Goal: Task Accomplishment & Management: Manage account settings

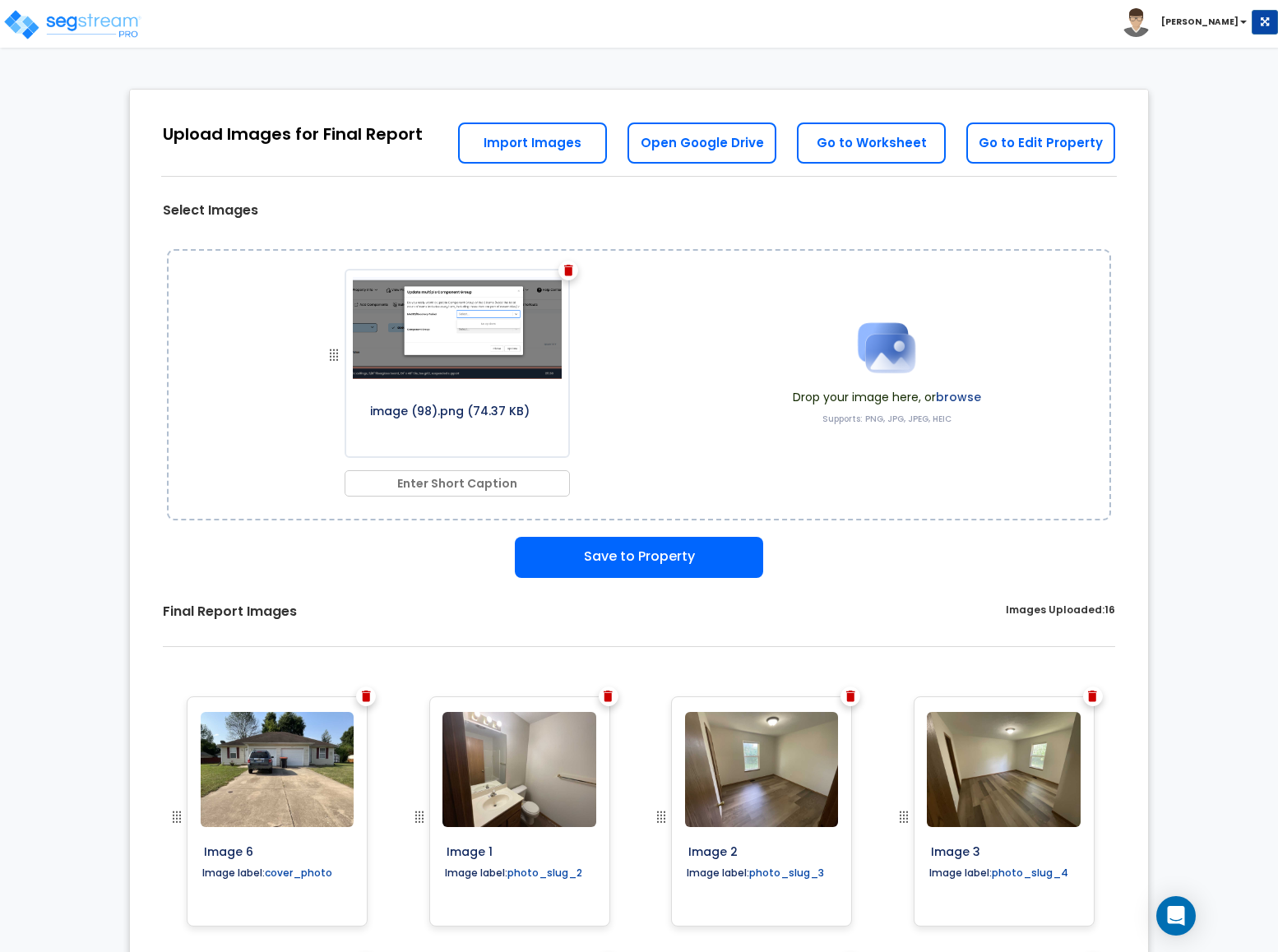
click at [561, 272] on div at bounding box center [568, 271] width 20 height 20
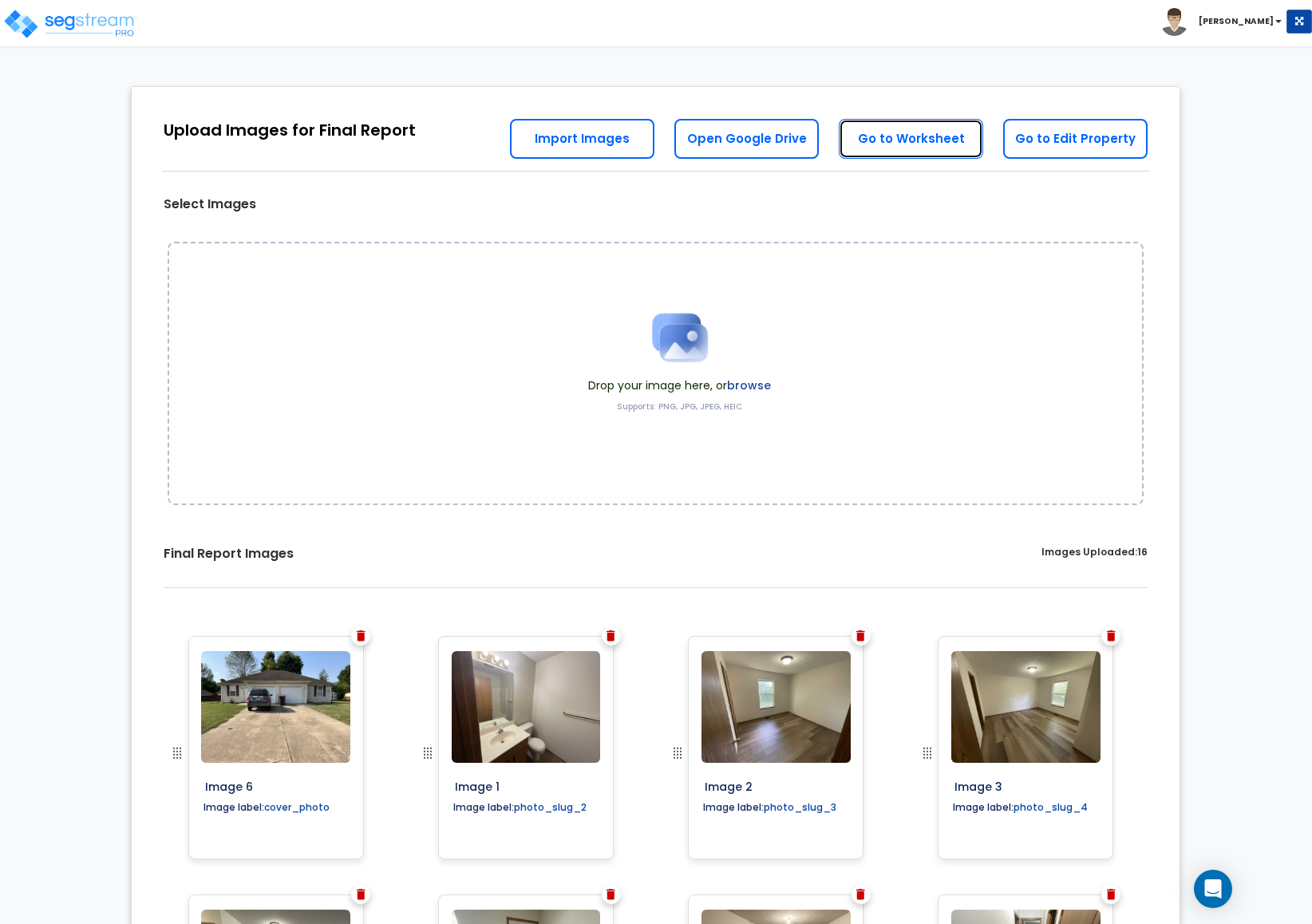
click at [880, 144] on link "Go to Worksheet" at bounding box center [911, 139] width 144 height 40
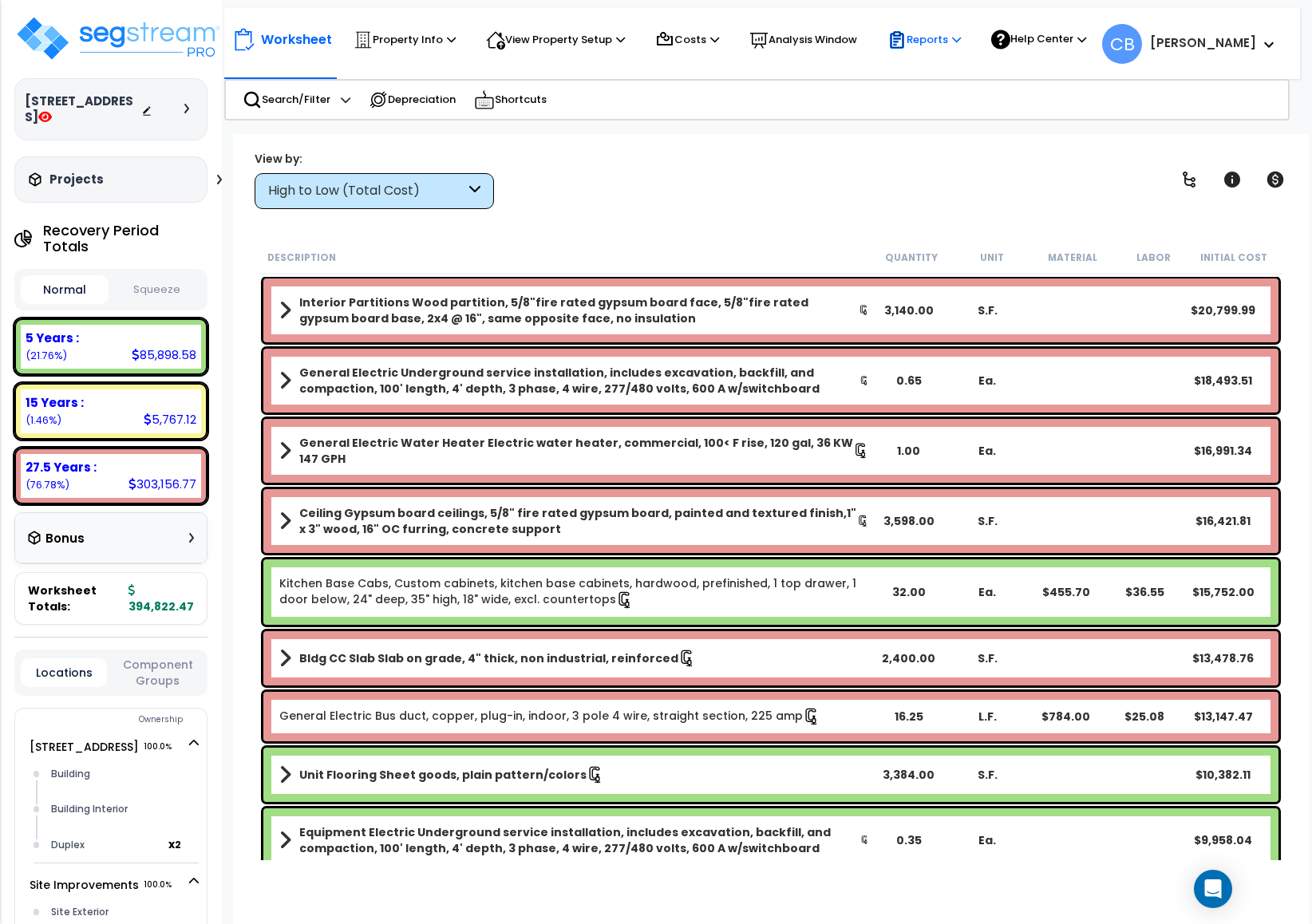
click at [942, 36] on p "Reports" at bounding box center [924, 40] width 74 height 19
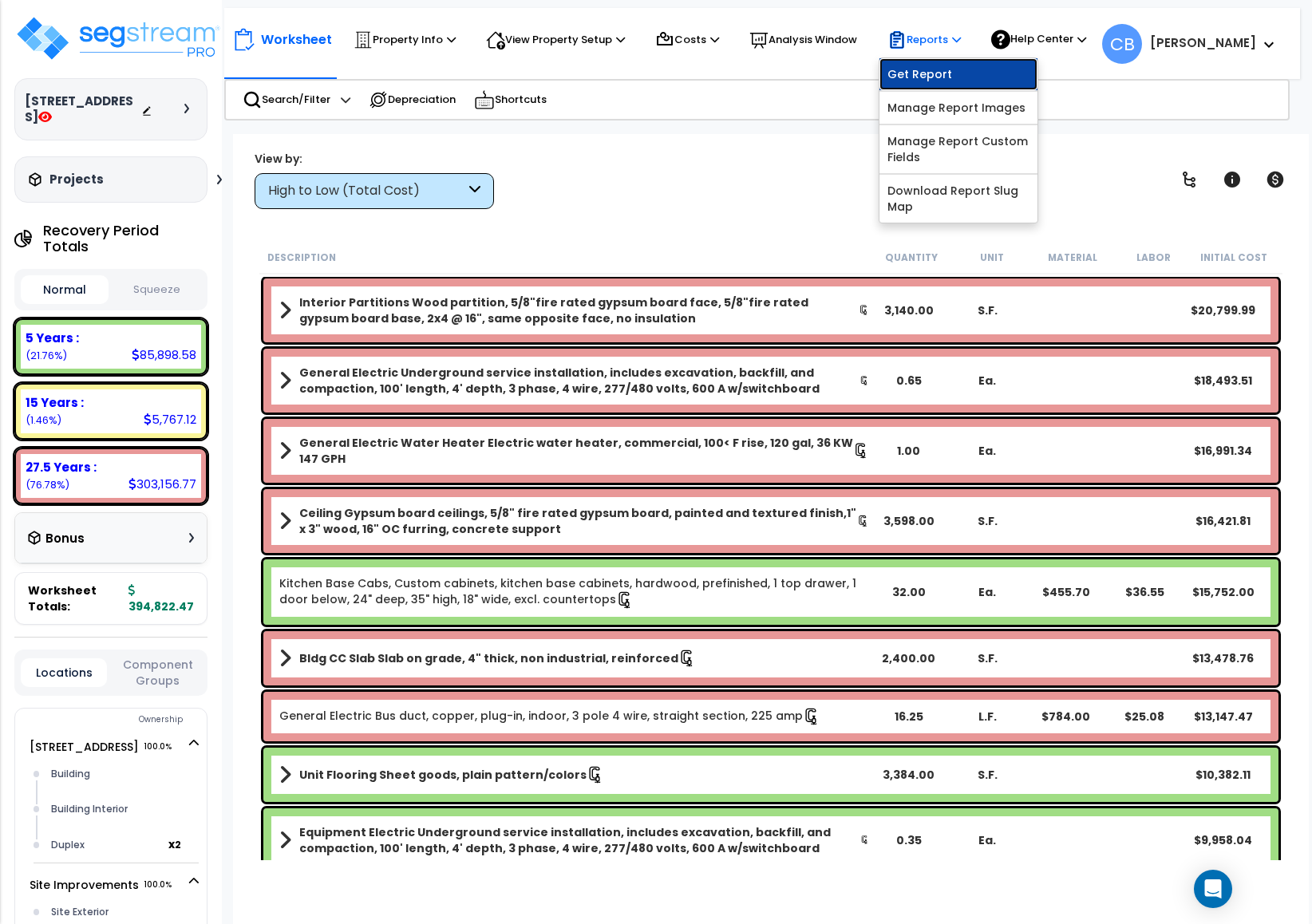
click at [942, 76] on link "Get Report" at bounding box center [958, 74] width 158 height 32
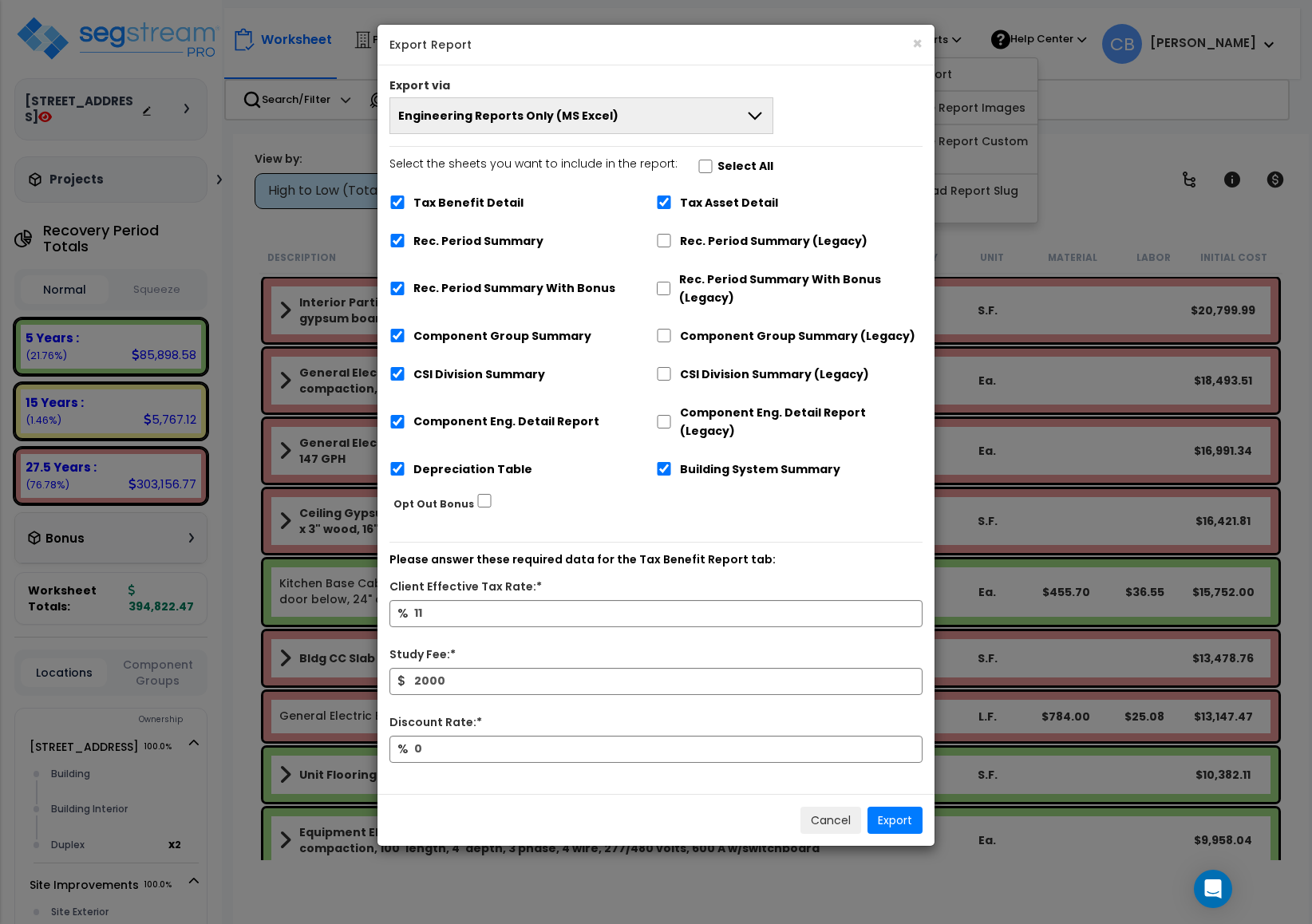
click at [645, 122] on button "Engineering Reports Only (MS Excel)" at bounding box center [581, 115] width 384 height 37
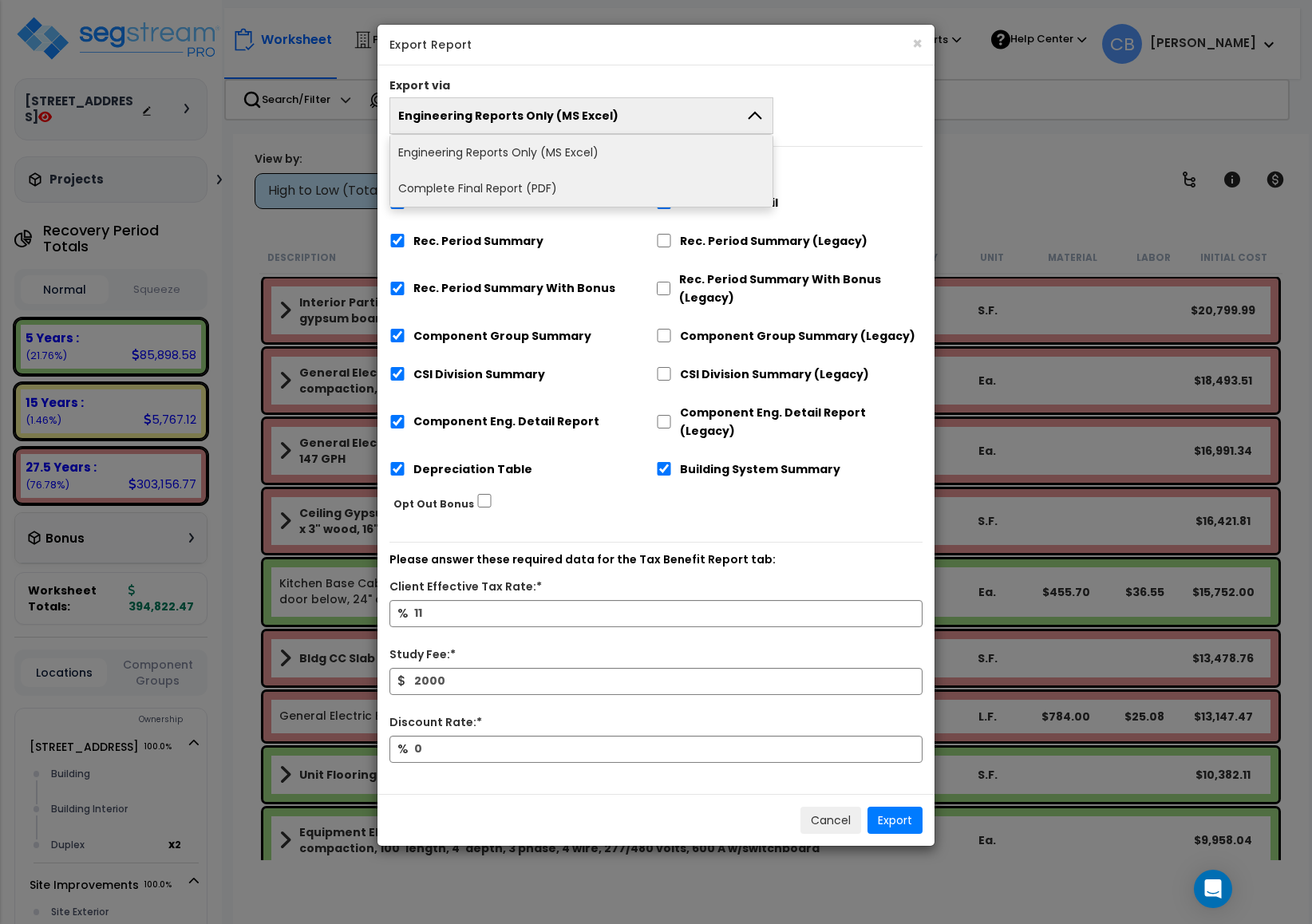
click at [515, 199] on li "Complete Final Report (PDF)" at bounding box center [581, 189] width 382 height 36
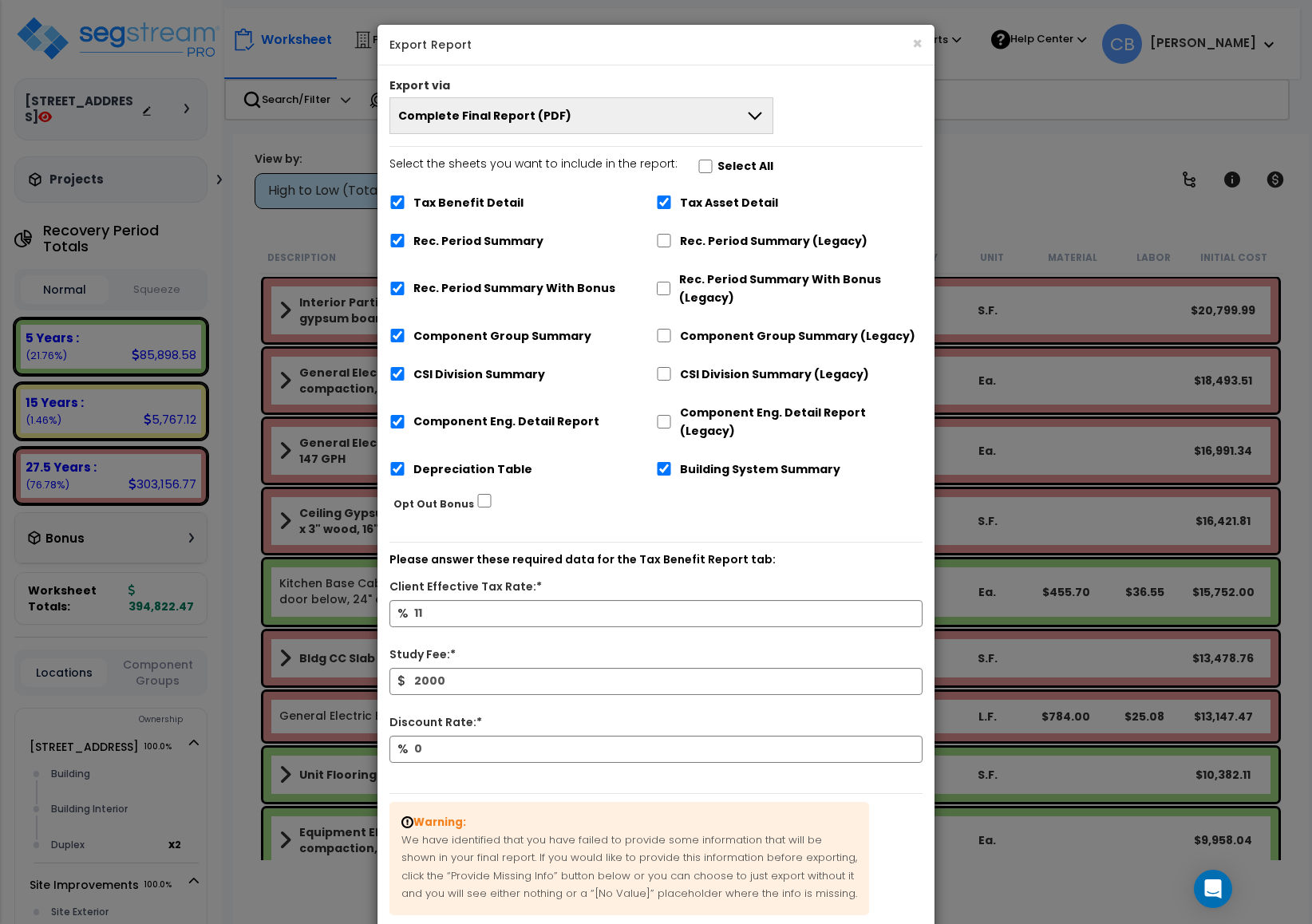
click at [415, 201] on label "Tax Benefit Detail" at bounding box center [469, 203] width 110 height 19
click at [406, 201] on input "Tax Benefit Detail" at bounding box center [398, 202] width 16 height 14
checkbox input "false"
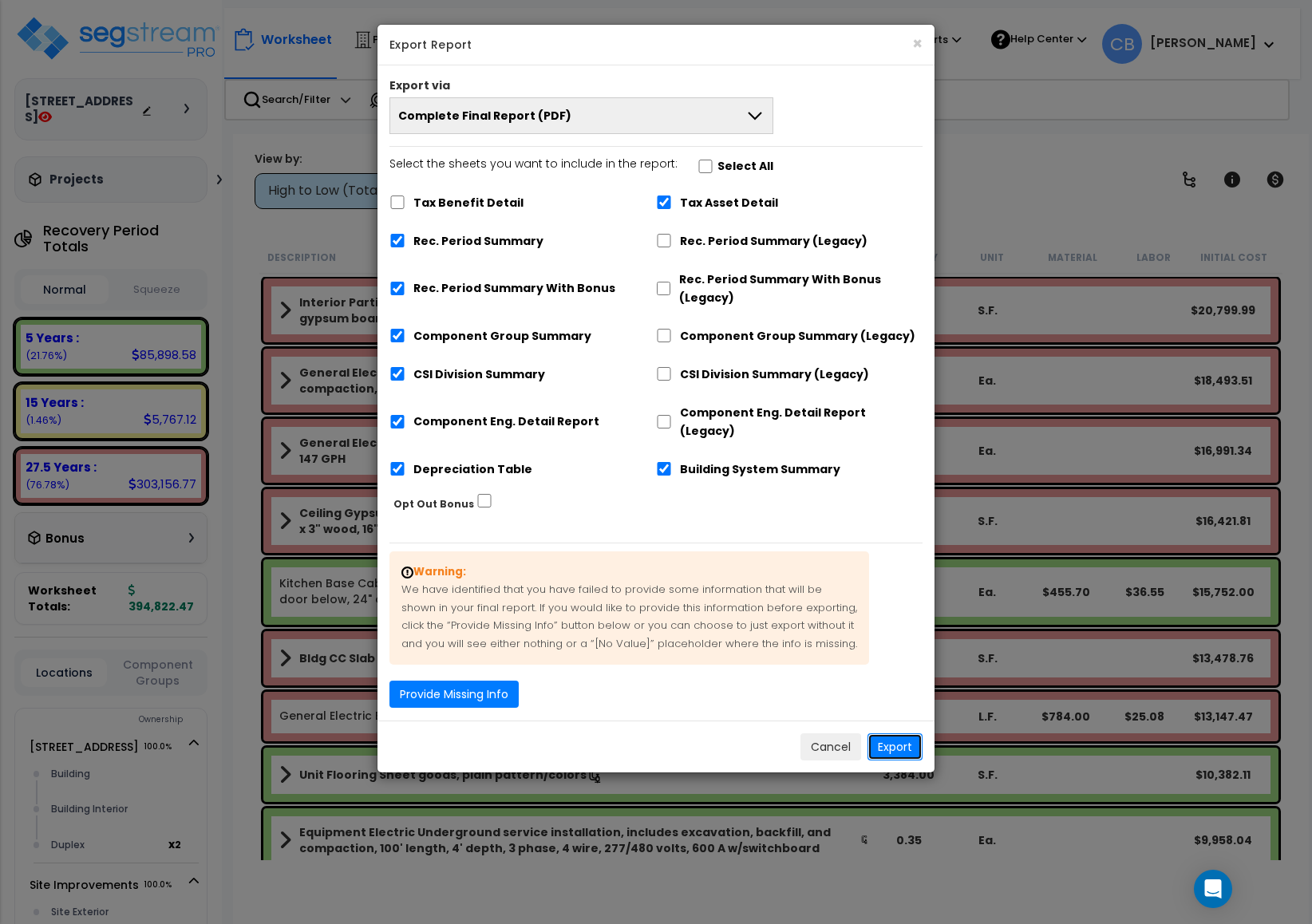
click at [882, 733] on button "Export" at bounding box center [895, 746] width 55 height 27
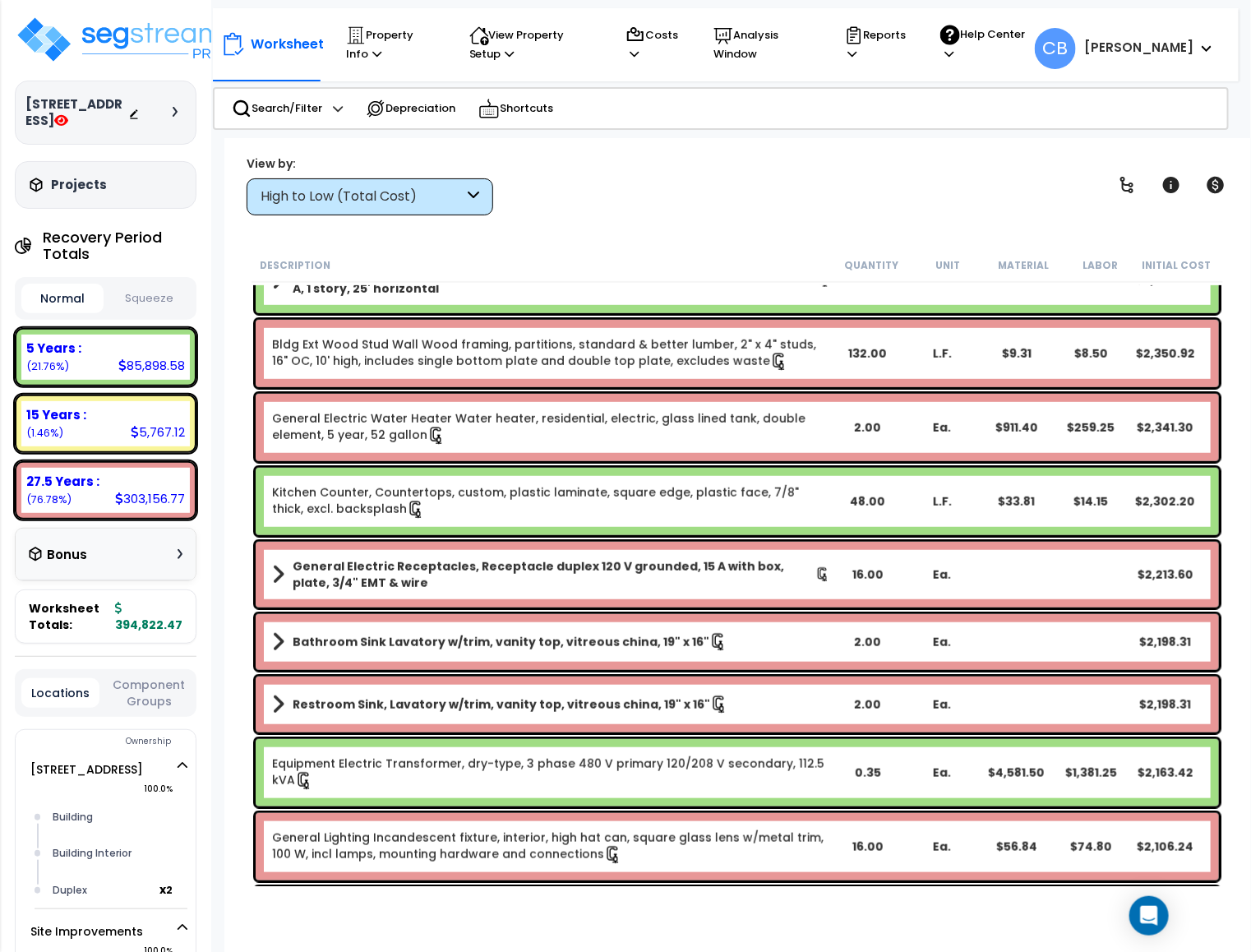
scroll to position [3454, 0]
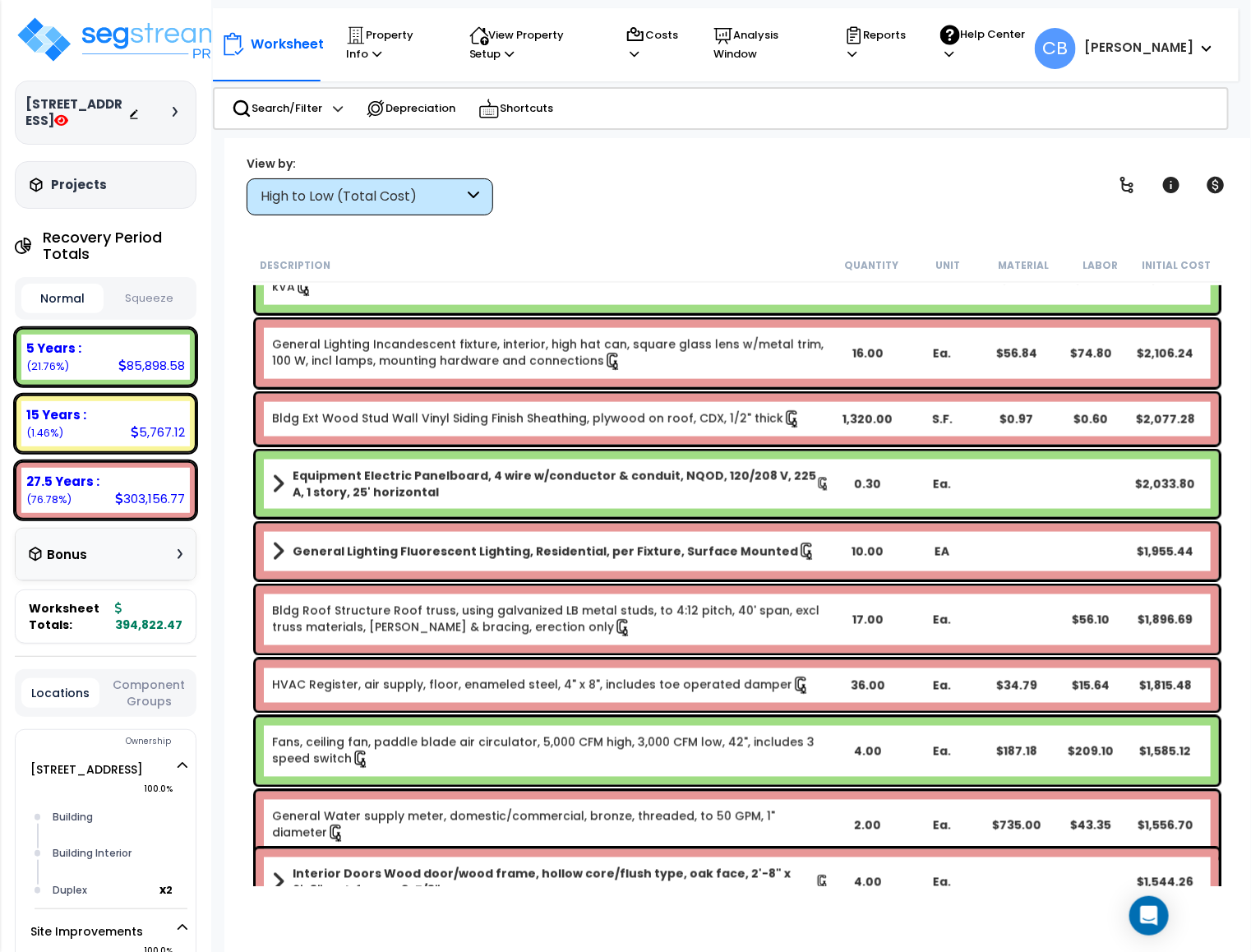
click at [292, 366] on link "General Lighting Incandescent fixture, interior, high hat can, square glass len…" at bounding box center [552, 353] width 558 height 34
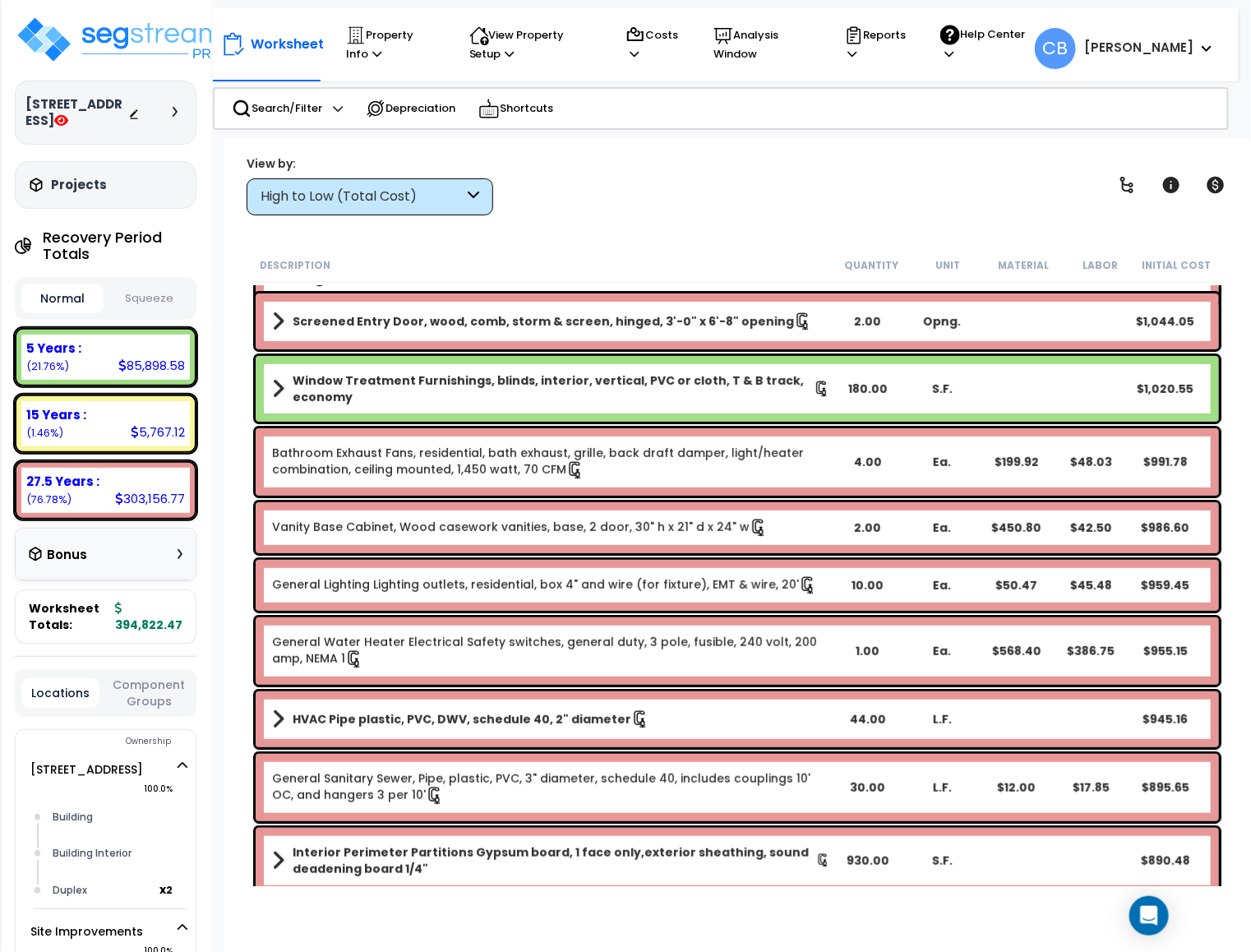
click at [679, 615] on div "General Water Heater Electrical Safety switches, general duty, 3 pole, fusible,…" at bounding box center [737, 651] width 972 height 76
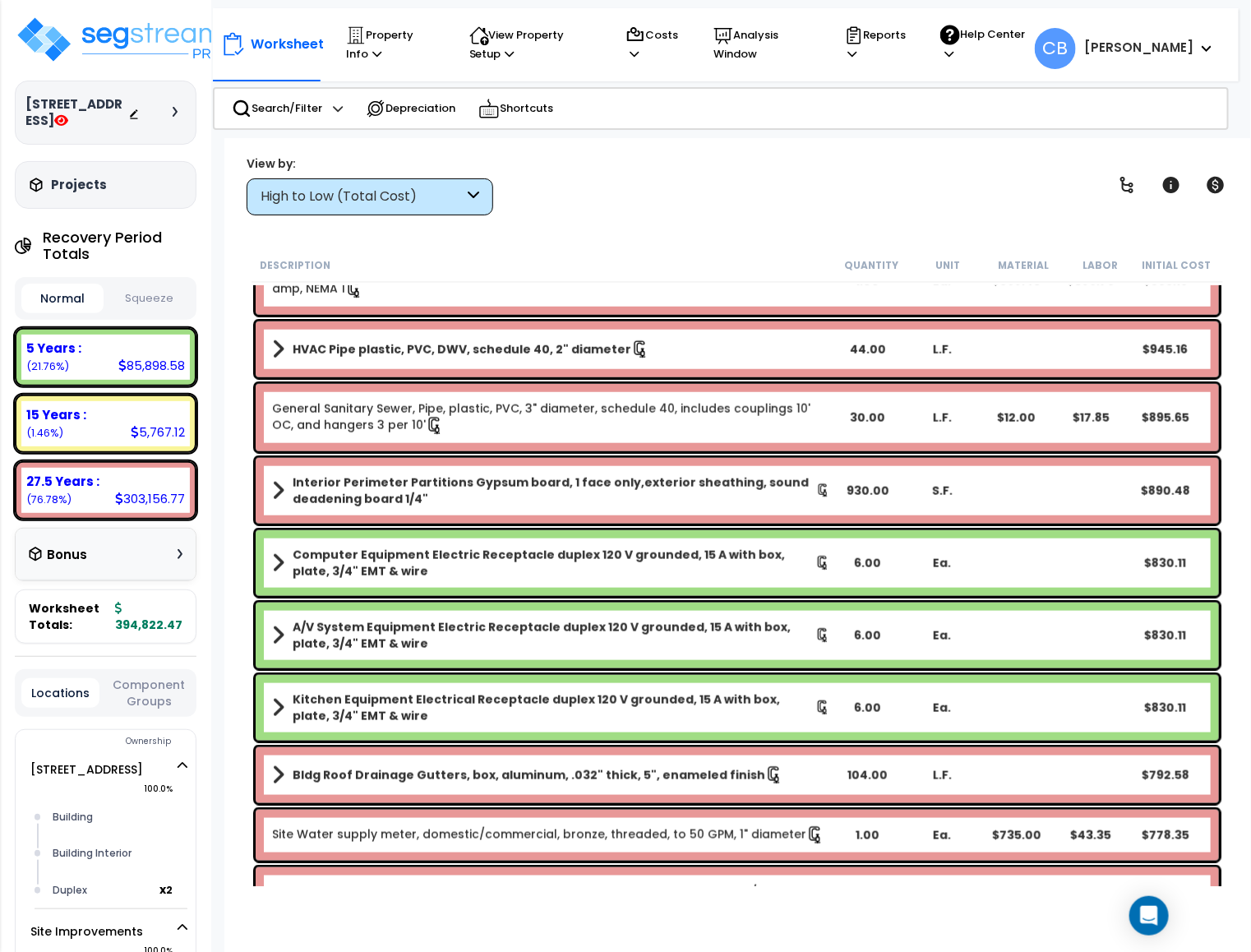
click at [679, 615] on div "A/V System Equipment Electric Receptacle duplex 120 V grounded, 15 A with box, …" at bounding box center [737, 635] width 964 height 66
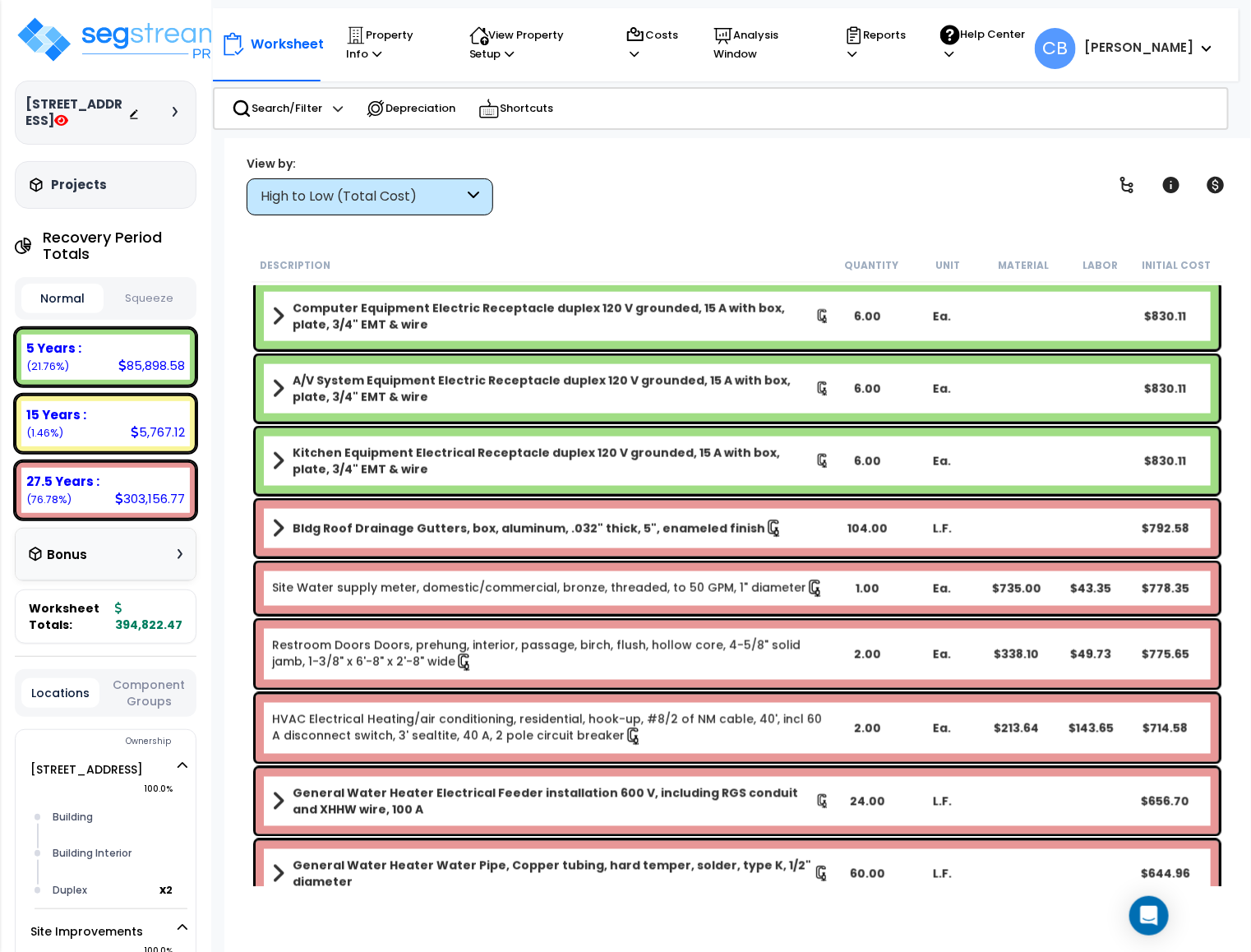
click at [679, 615] on div "Site Water supply meter, domestic/commercial, bronze, threaded, to 50 GPM, 1" d…" at bounding box center [737, 588] width 972 height 59
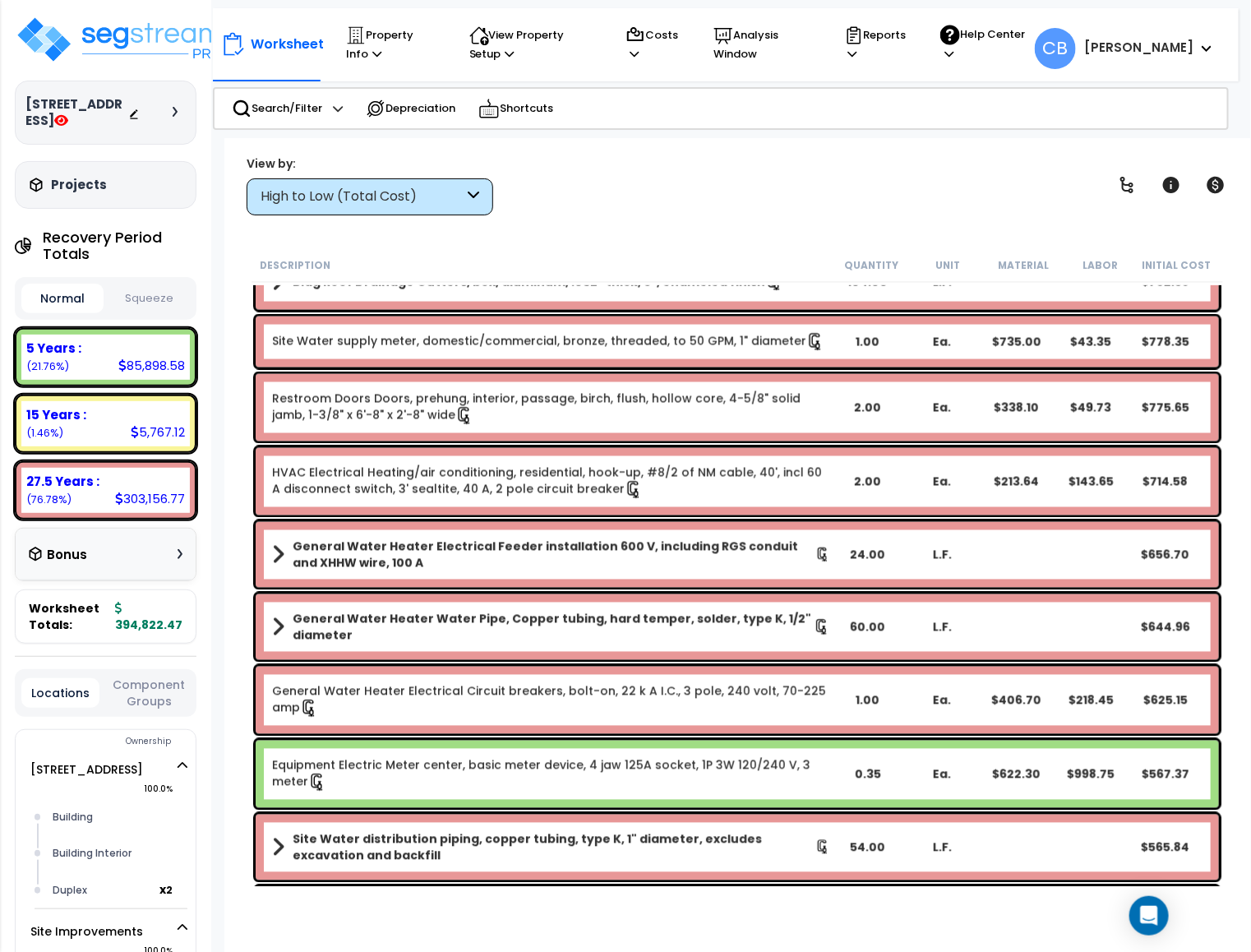
click at [679, 615] on b "General Water Heater Water Pipe, Copper tubing, hard temper, solder, type K, 1/…" at bounding box center [553, 627] width 521 height 33
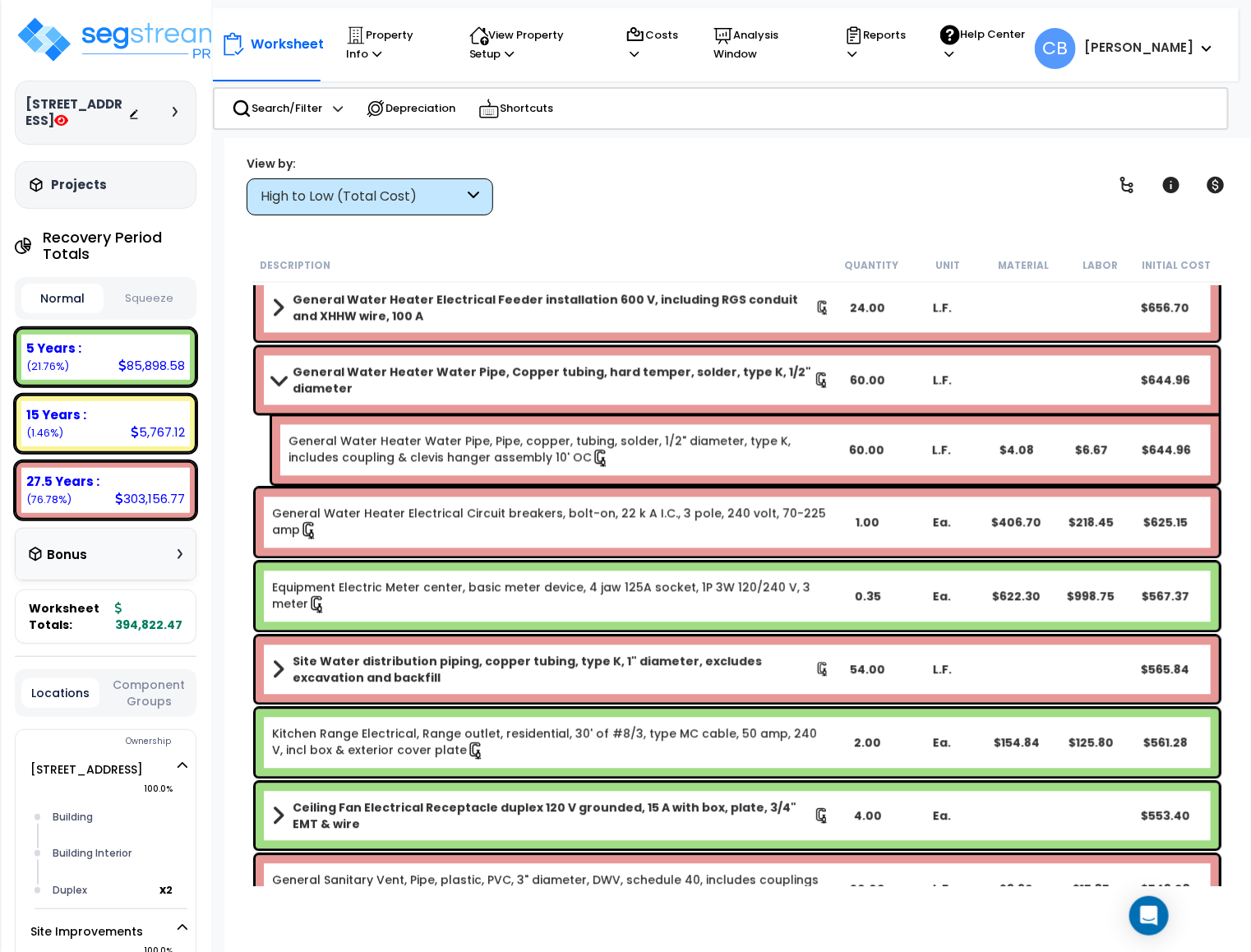
click at [679, 615] on div "Equipment Electric Meter center, basic meter device, 4 jaw 125A socket, 1P 3W 1…" at bounding box center [737, 597] width 964 height 68
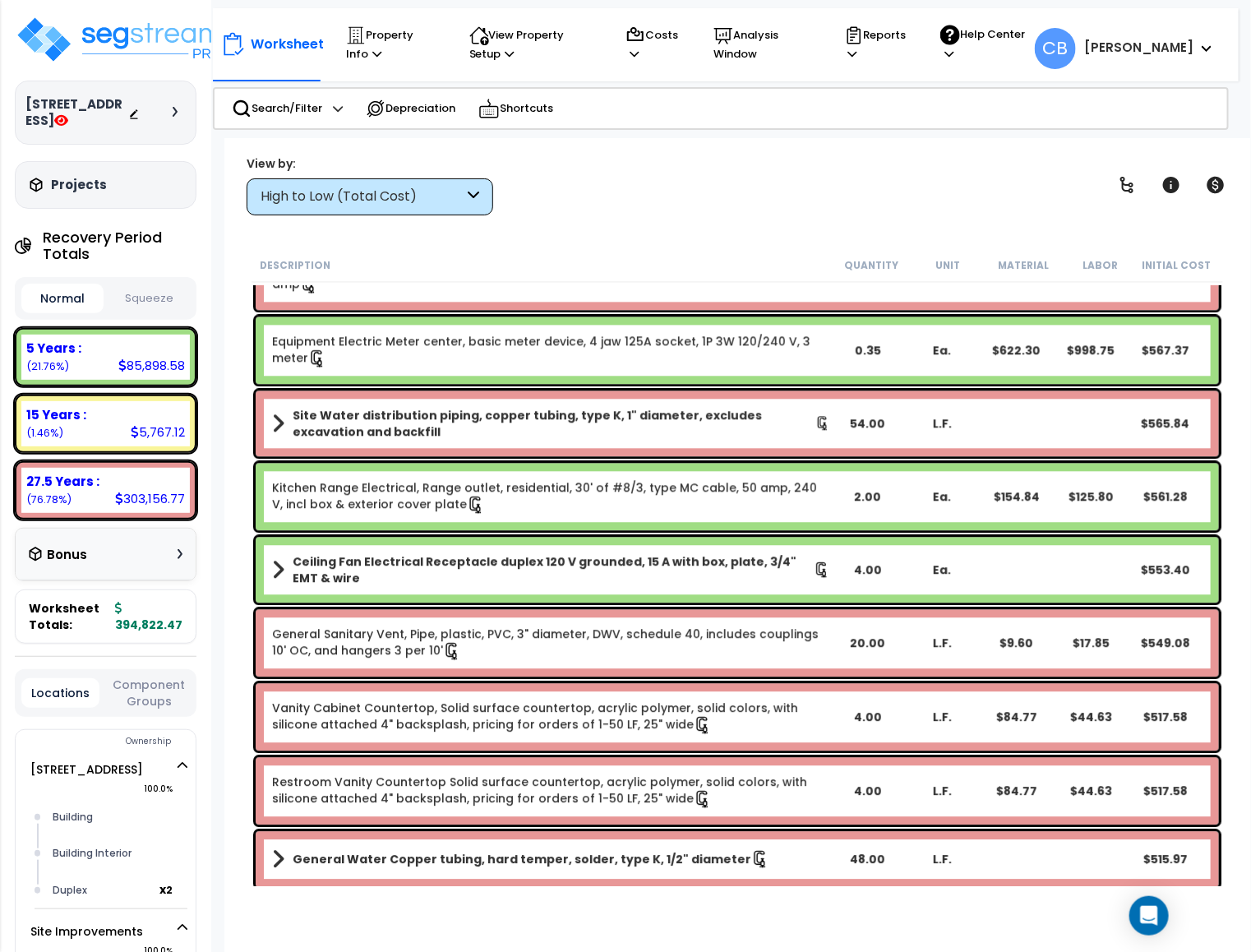
click at [679, 615] on div "General Sanitary Vent, Pipe, plastic, PVC, 3" diameter, DWV, schedule 40, inclu…" at bounding box center [737, 643] width 964 height 68
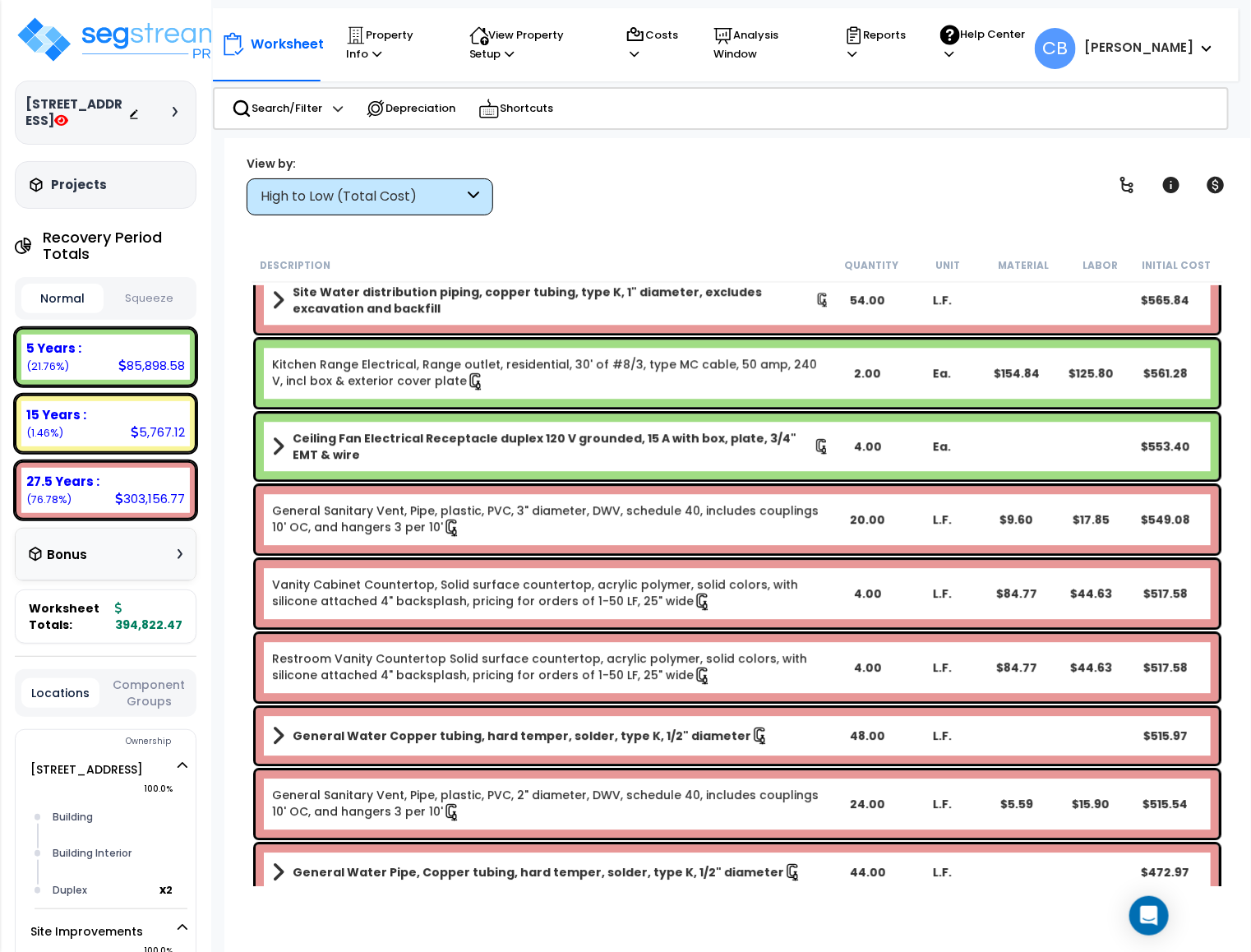
click at [679, 615] on div "Vanity Cabinet Countertop, Solid surface countertop, acrylic polymer, solid col…" at bounding box center [737, 593] width 964 height 68
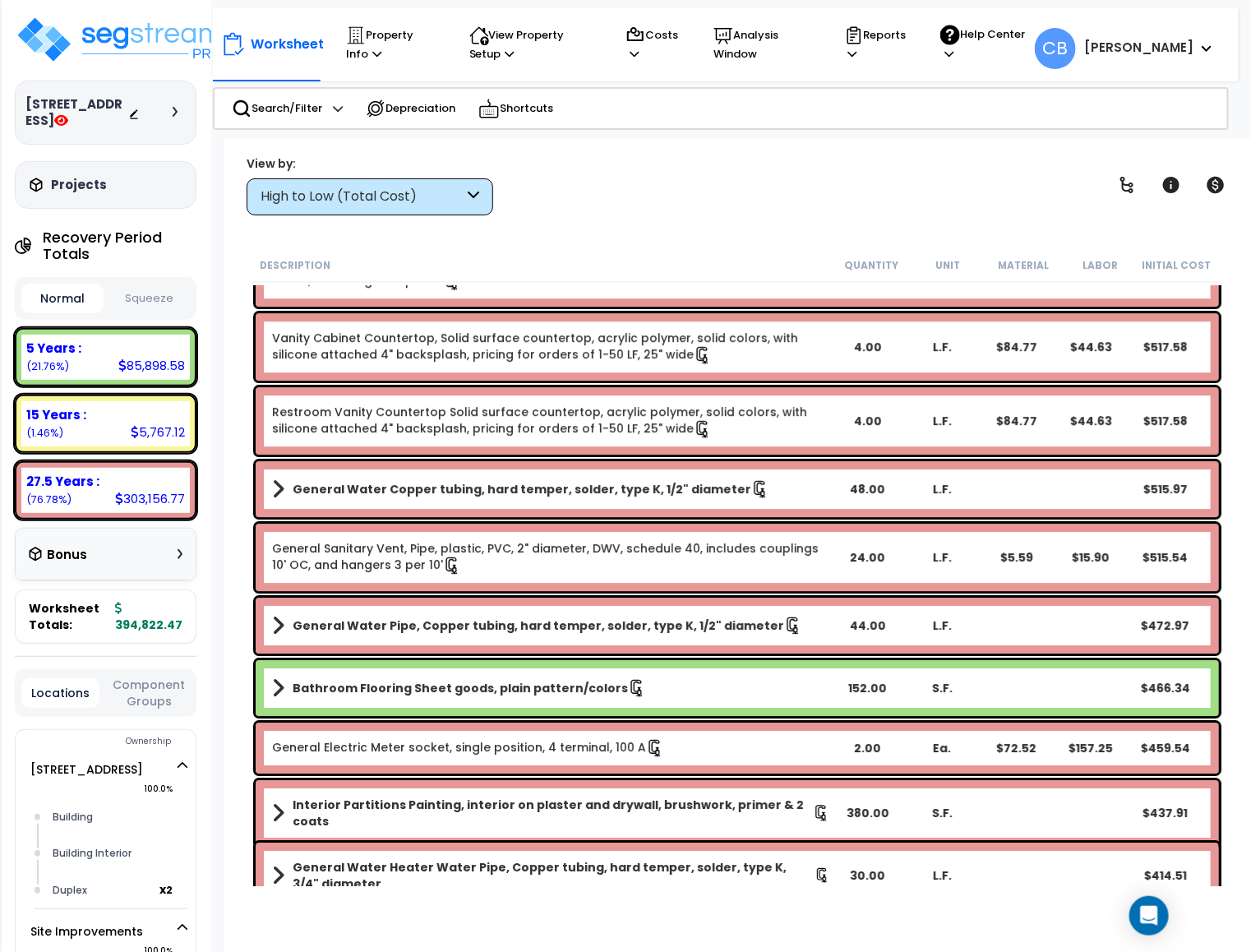
click at [679, 618] on b "General Water Pipe, Copper tubing, hard temper, solder, type K, 1/2" diameter" at bounding box center [538, 626] width 491 height 17
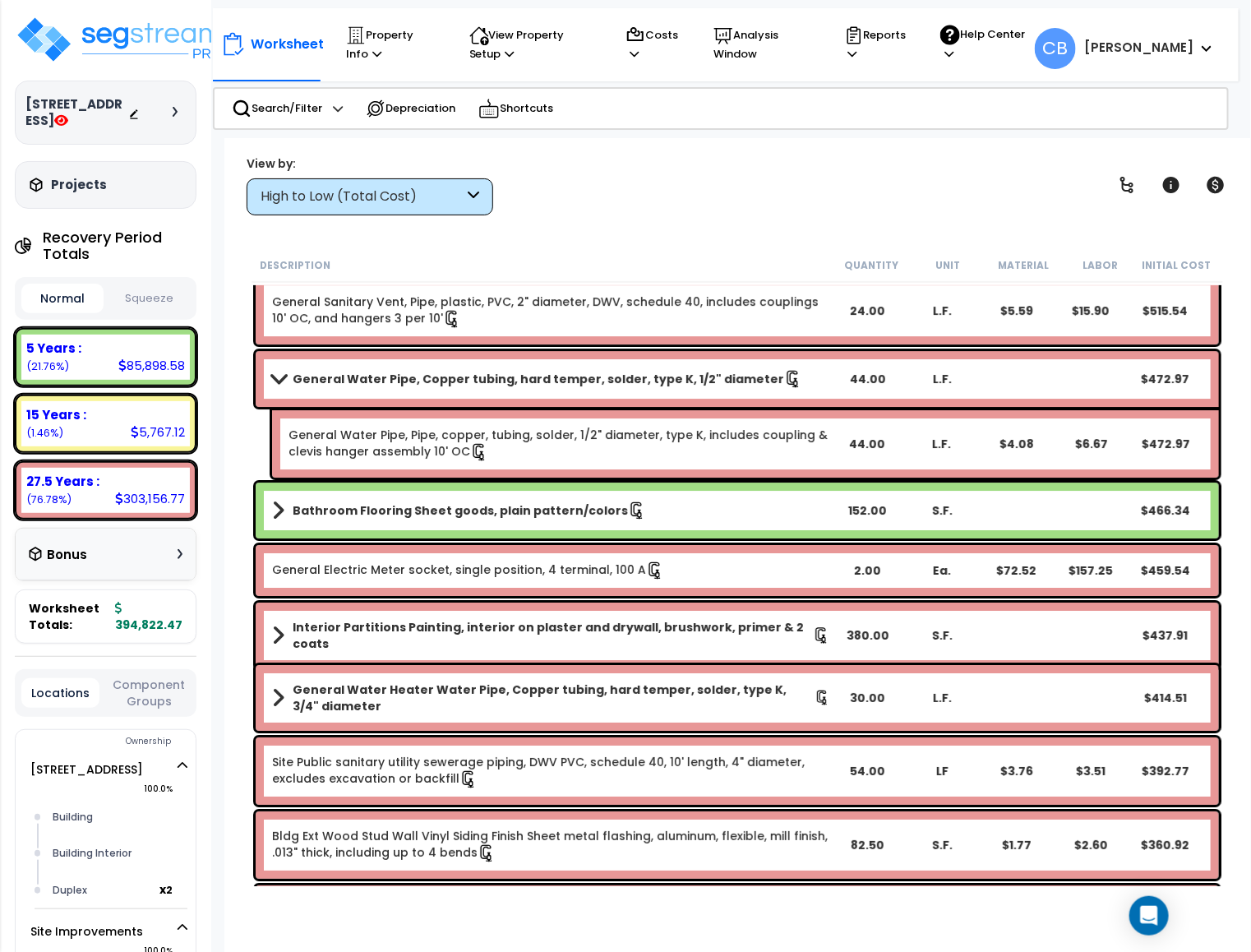
click at [679, 615] on div "Interior Partitions Painting, interior on plaster and drywall, brushwork, prime…" at bounding box center [737, 635] width 964 height 66
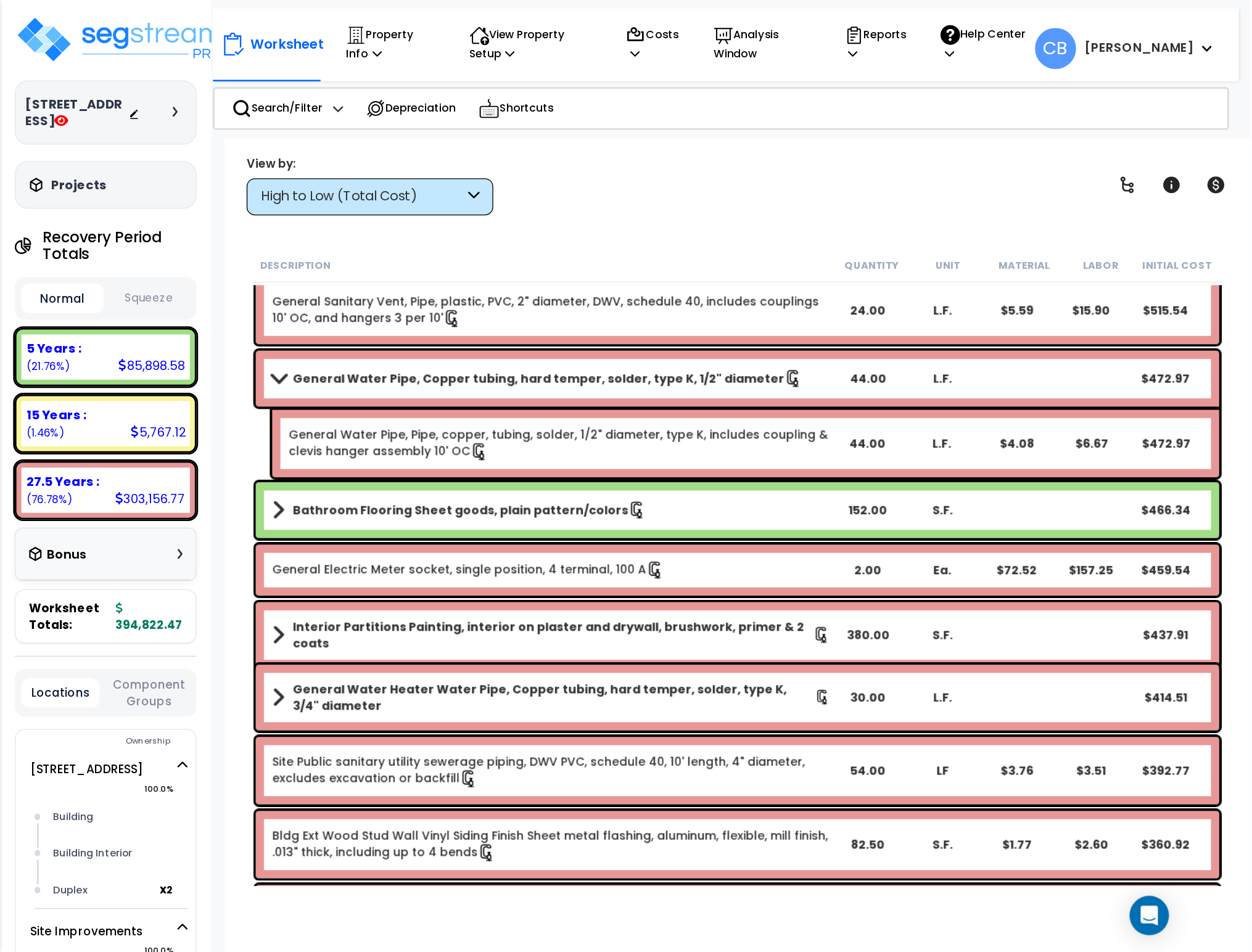
scroll to position [5734, 0]
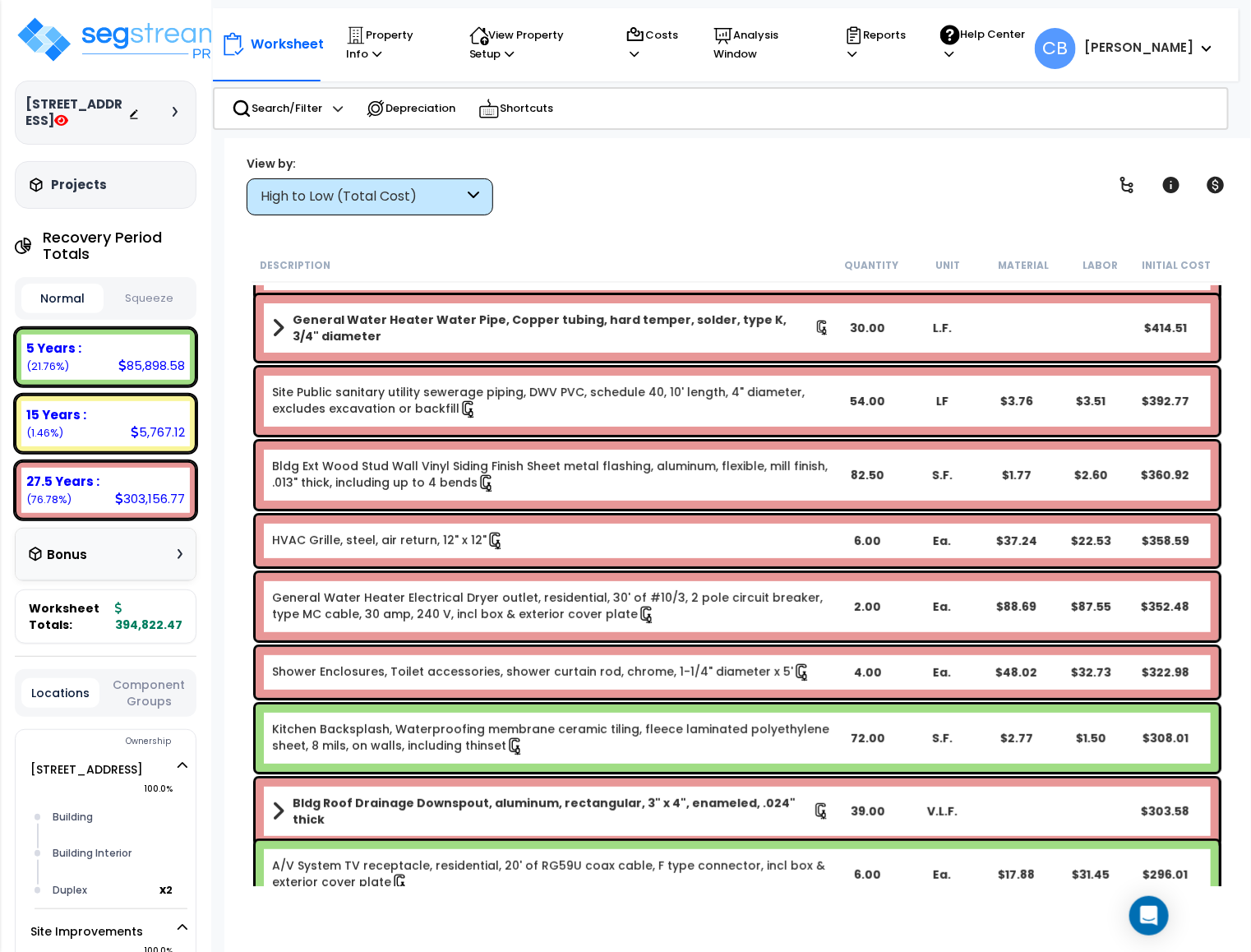
click at [679, 615] on link "General Water Heater Electrical Dryer outlet, residential, 30' of #10/3, 2 pole…" at bounding box center [552, 606] width 558 height 34
click at [533, 589] on link "General Water Heater Electrical Dryer outlet, residential, 30' of #10/3, 2 pole…" at bounding box center [552, 606] width 558 height 34
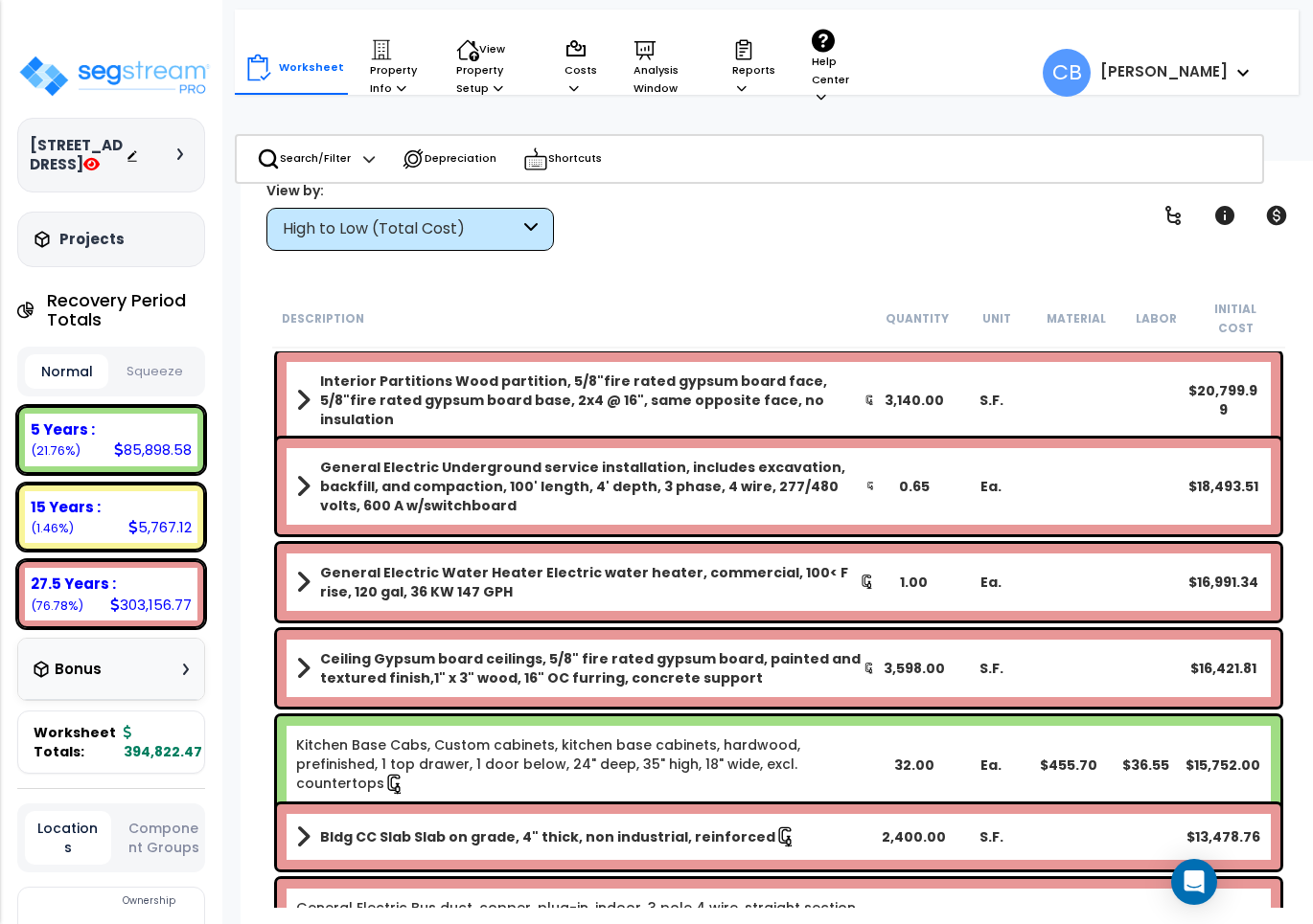
scroll to position [0, 0]
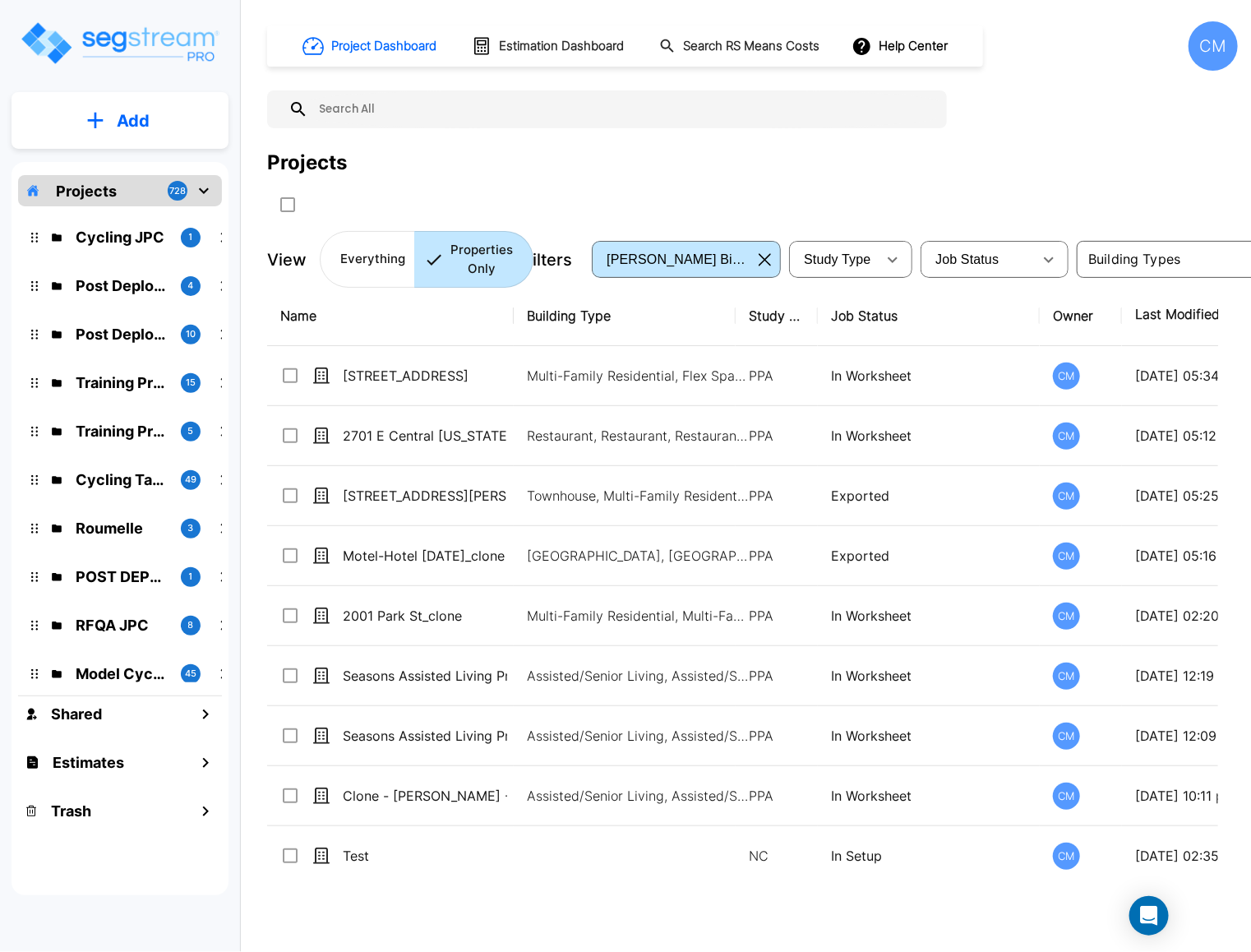
click at [1201, 60] on div "CM" at bounding box center [1213, 46] width 49 height 49
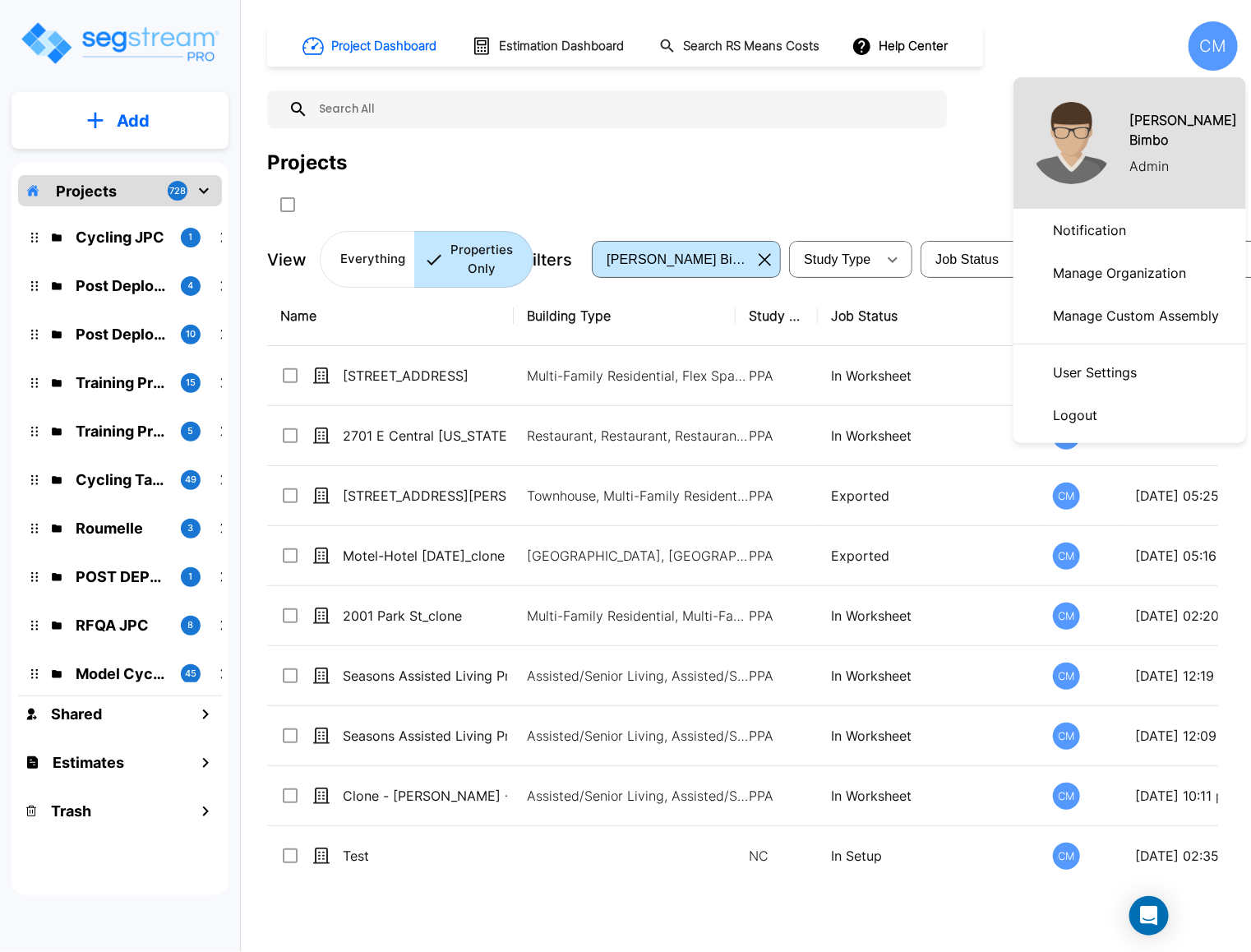
click at [1112, 306] on p "Manage Custom Assembly" at bounding box center [1136, 315] width 179 height 33
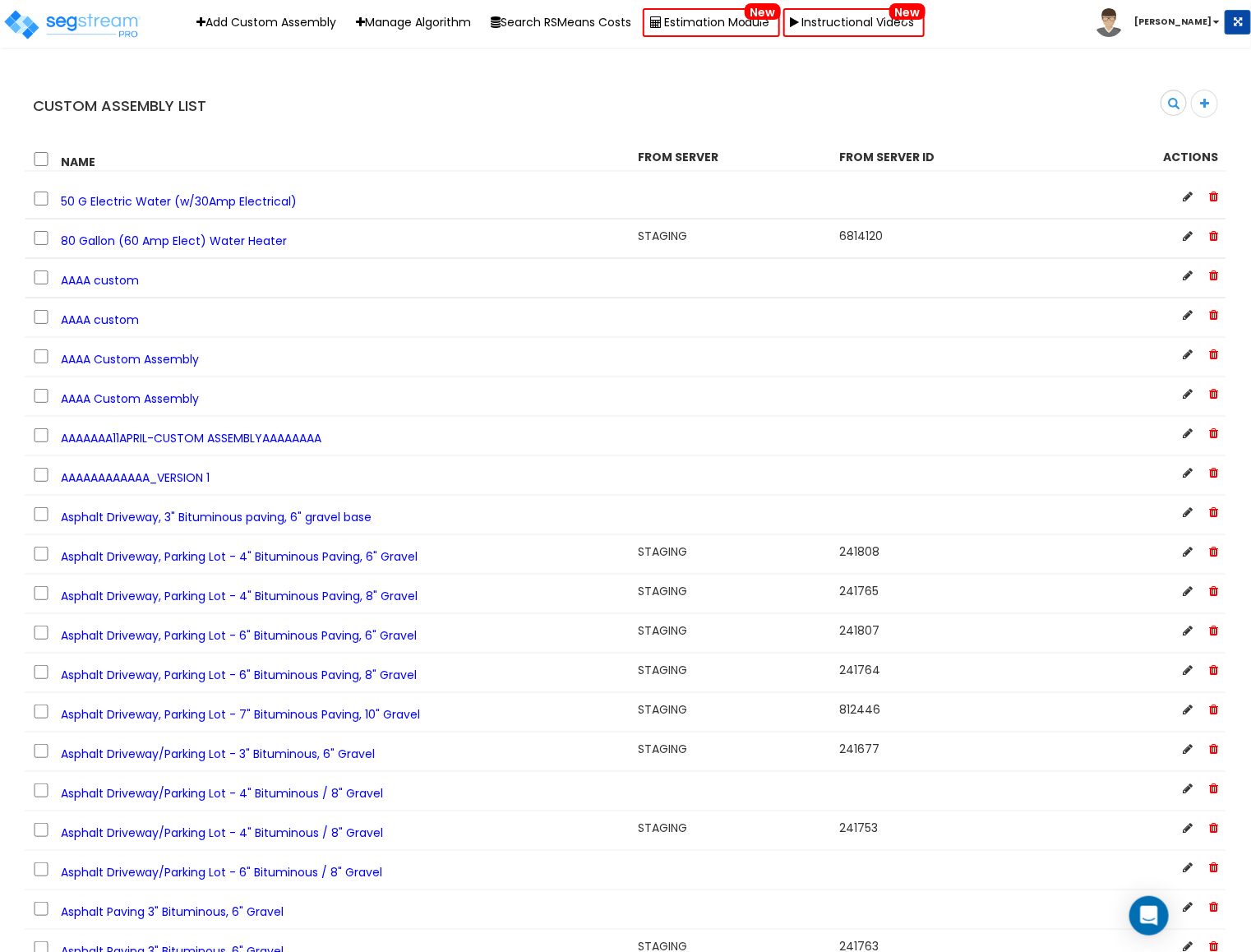
click at [1182, 18] on b "[PERSON_NAME]" at bounding box center [1173, 22] width 77 height 13
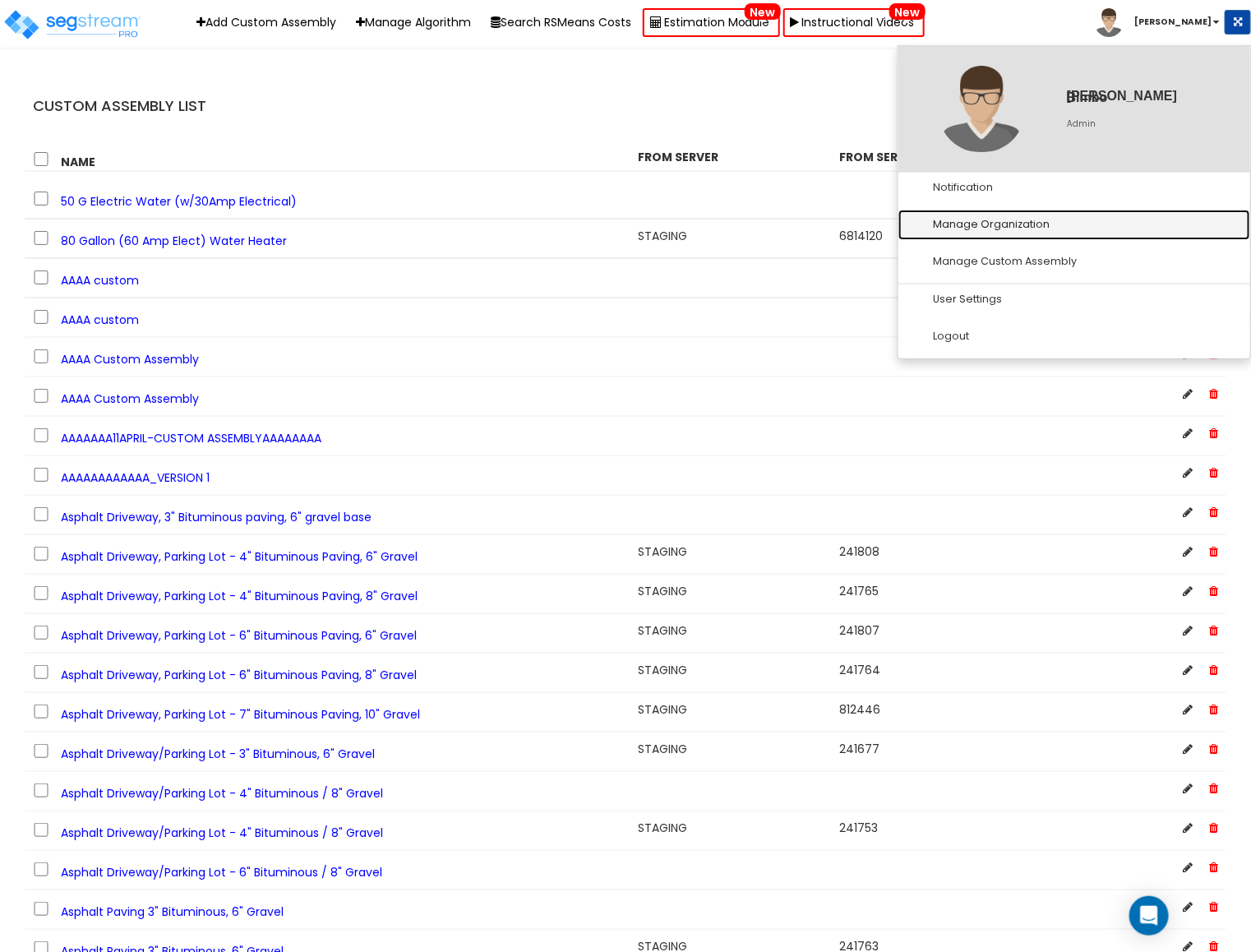
click at [996, 220] on link "Manage Organization" at bounding box center [1074, 225] width 352 height 30
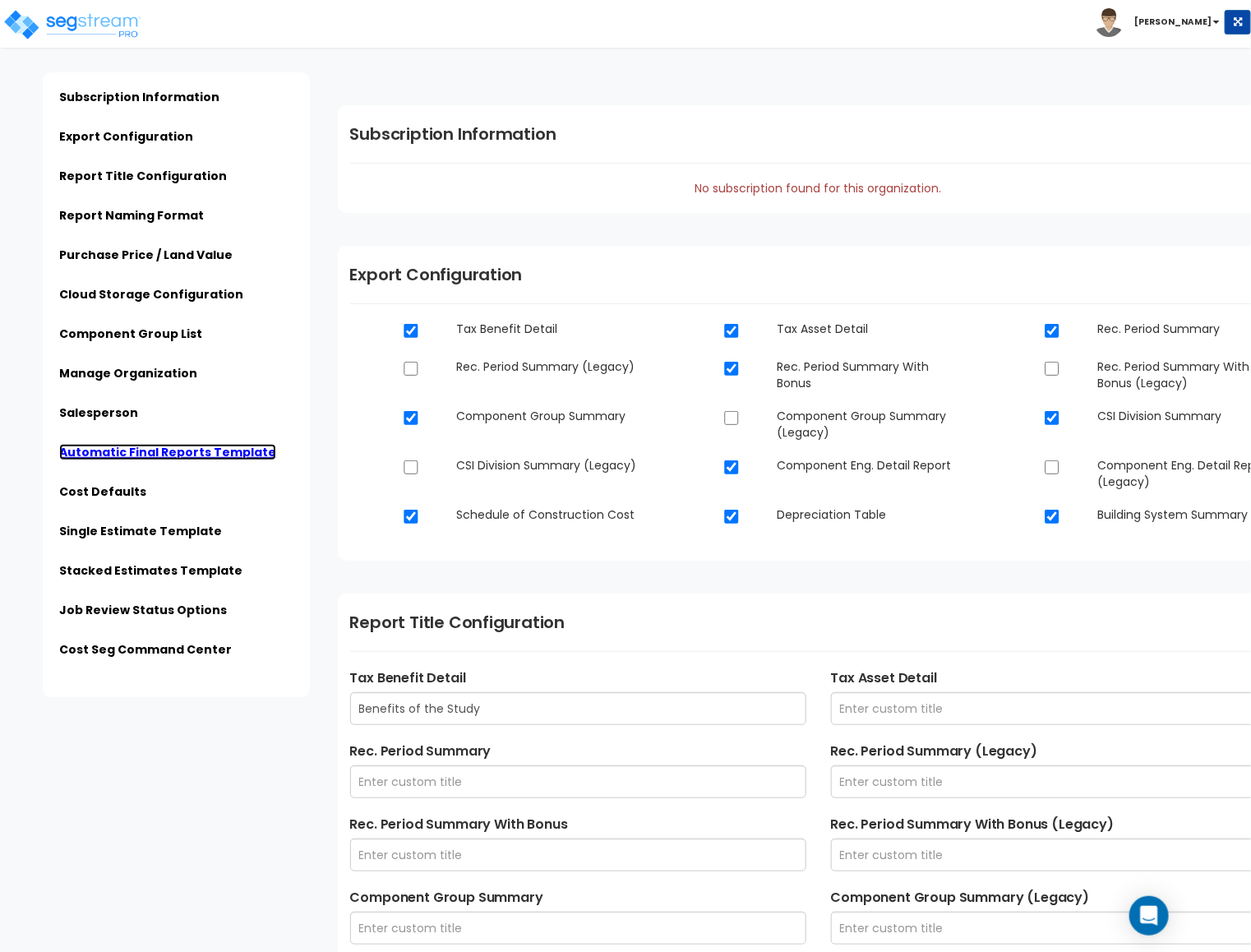
click at [221, 454] on link "Automatic Final Reports Template" at bounding box center [168, 452] width 217 height 17
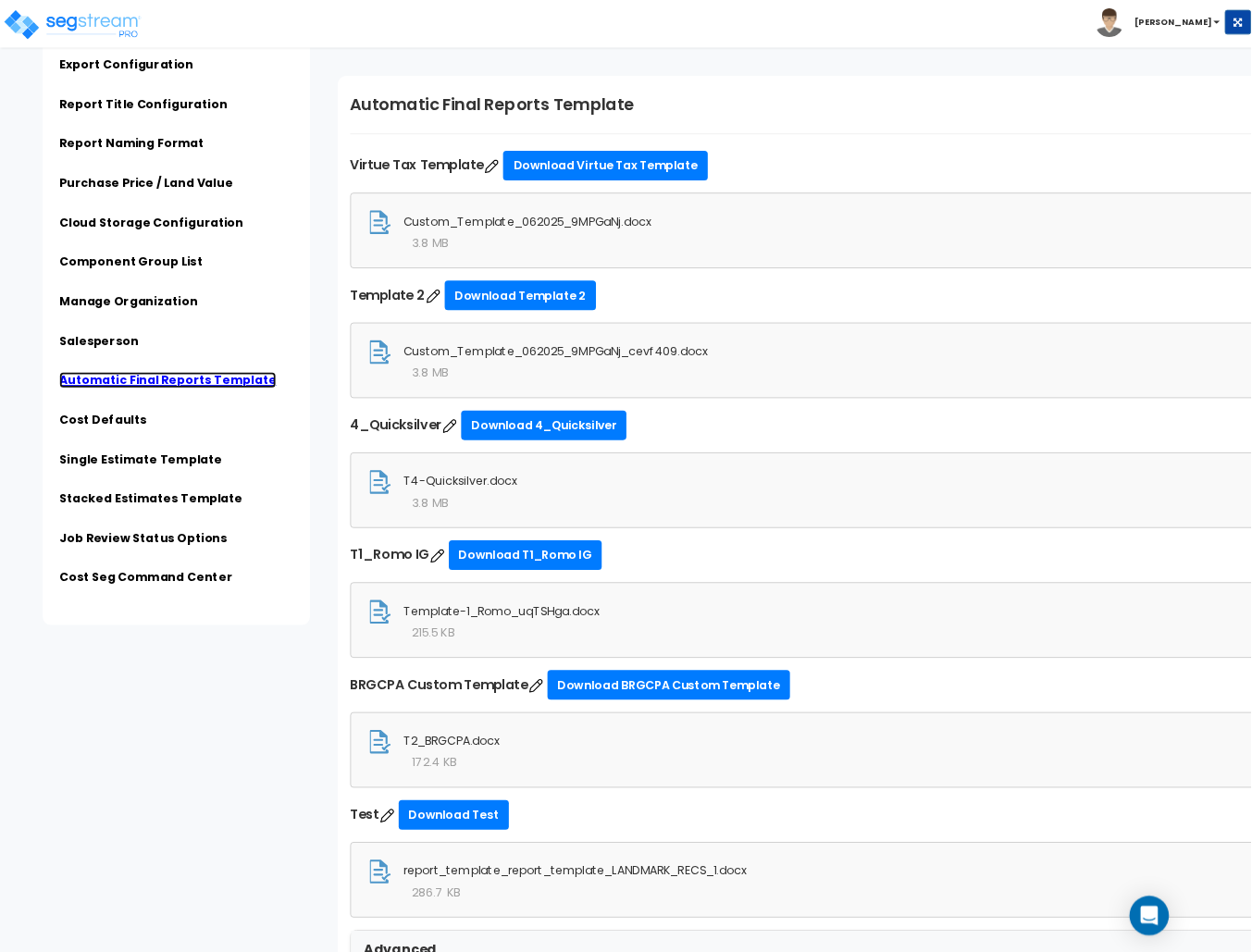
scroll to position [4708, 0]
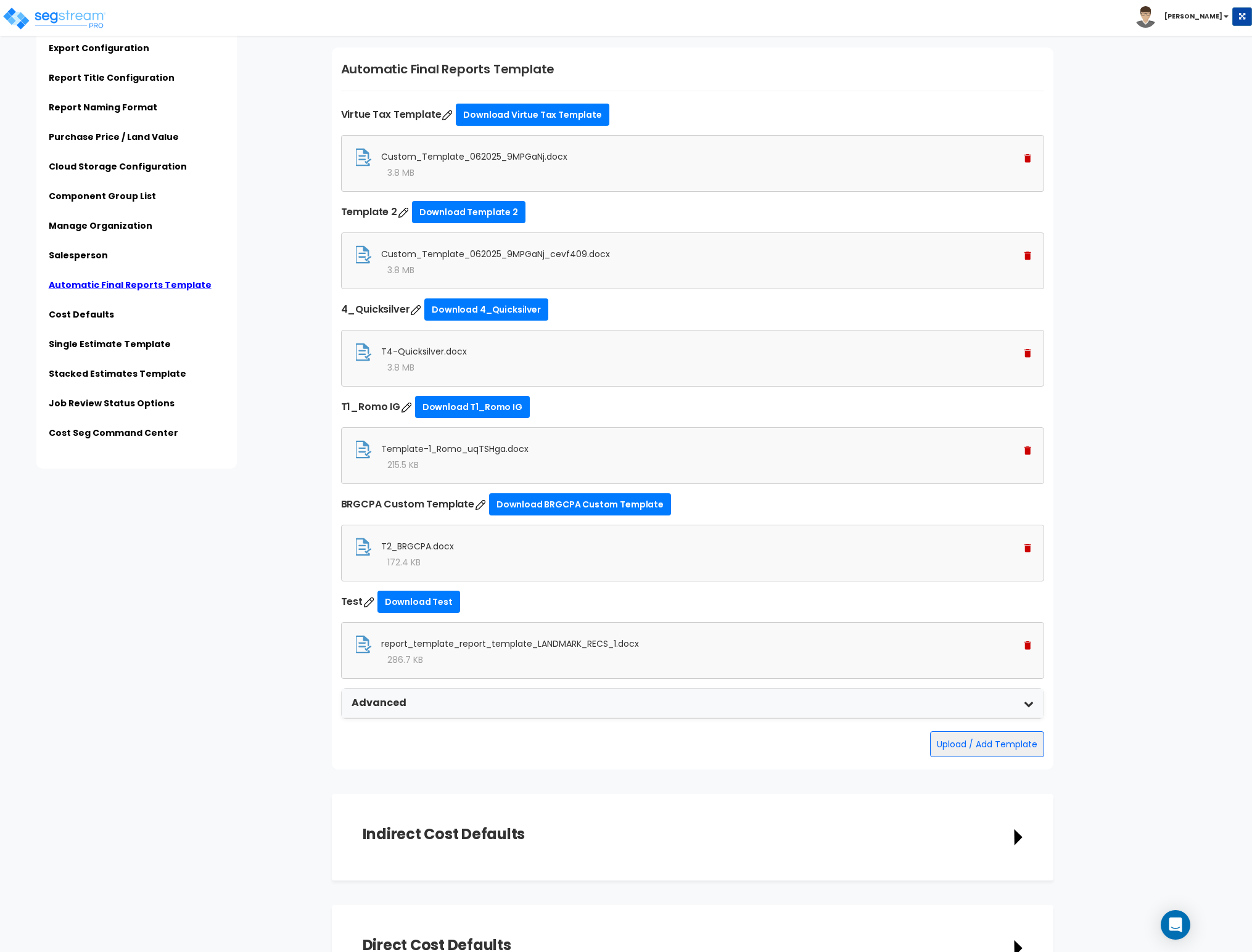
drag, startPoint x: 212, startPoint y: 290, endPoint x: 31, endPoint y: 290, distance: 181.0
click at [31, 290] on div "Subscription Information Export Configuration Report Title Configuration Report…" at bounding box center [167, 234] width 310 height 469
copy link "Automatic Final Reports Template"
drag, startPoint x: 949, startPoint y: 770, endPoint x: 876, endPoint y: 763, distance: 73.3
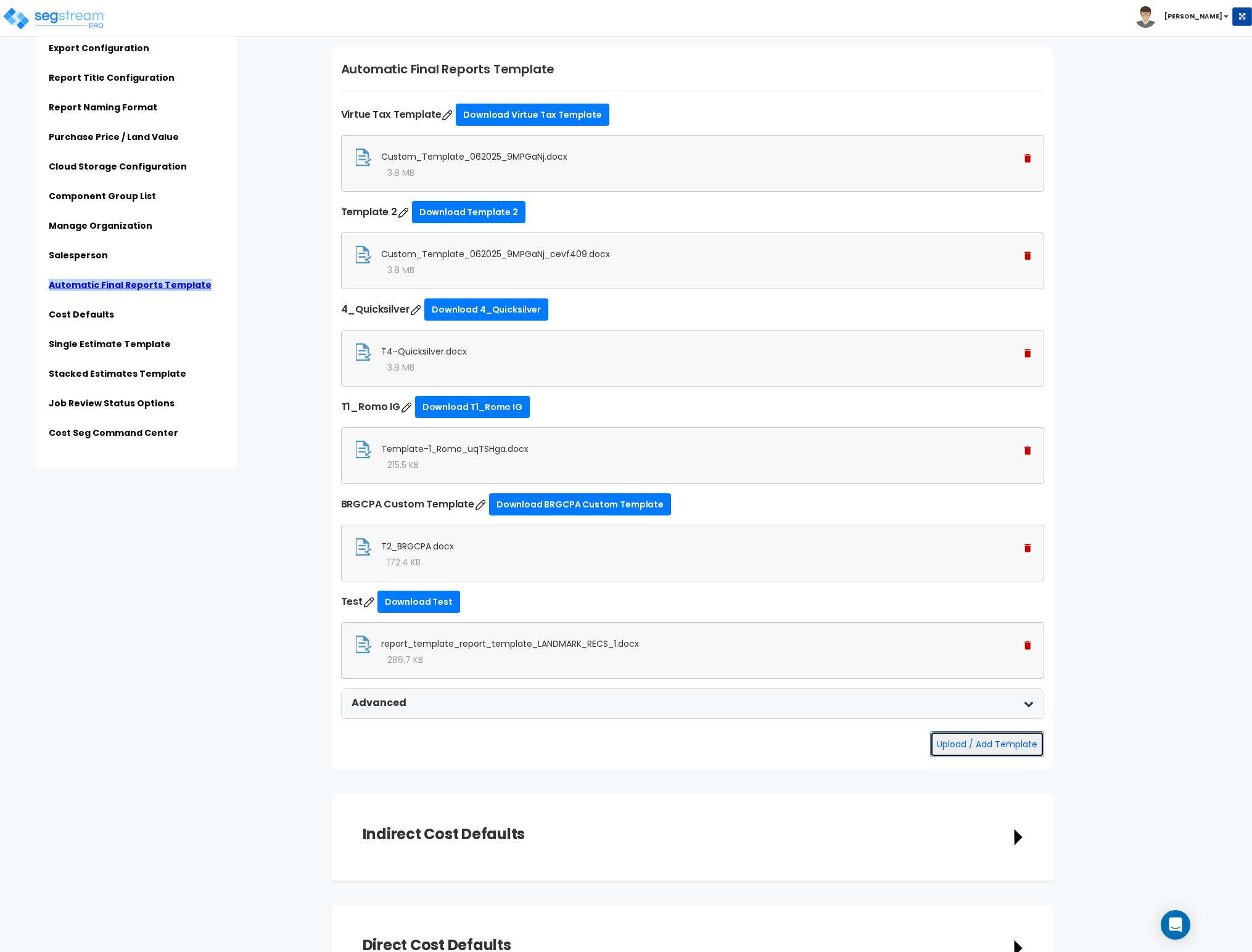
click at [938, 713] on button "Upload / Add Template" at bounding box center [987, 744] width 114 height 26
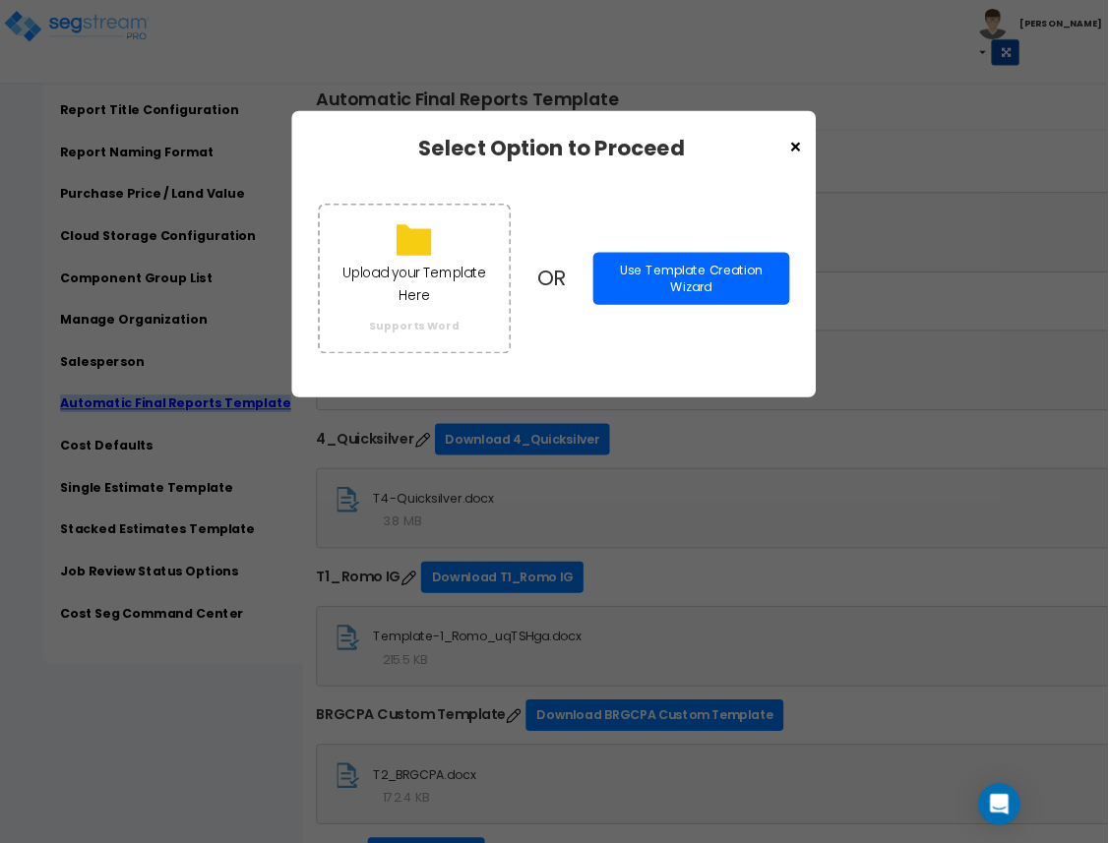
scroll to position [5004, 0]
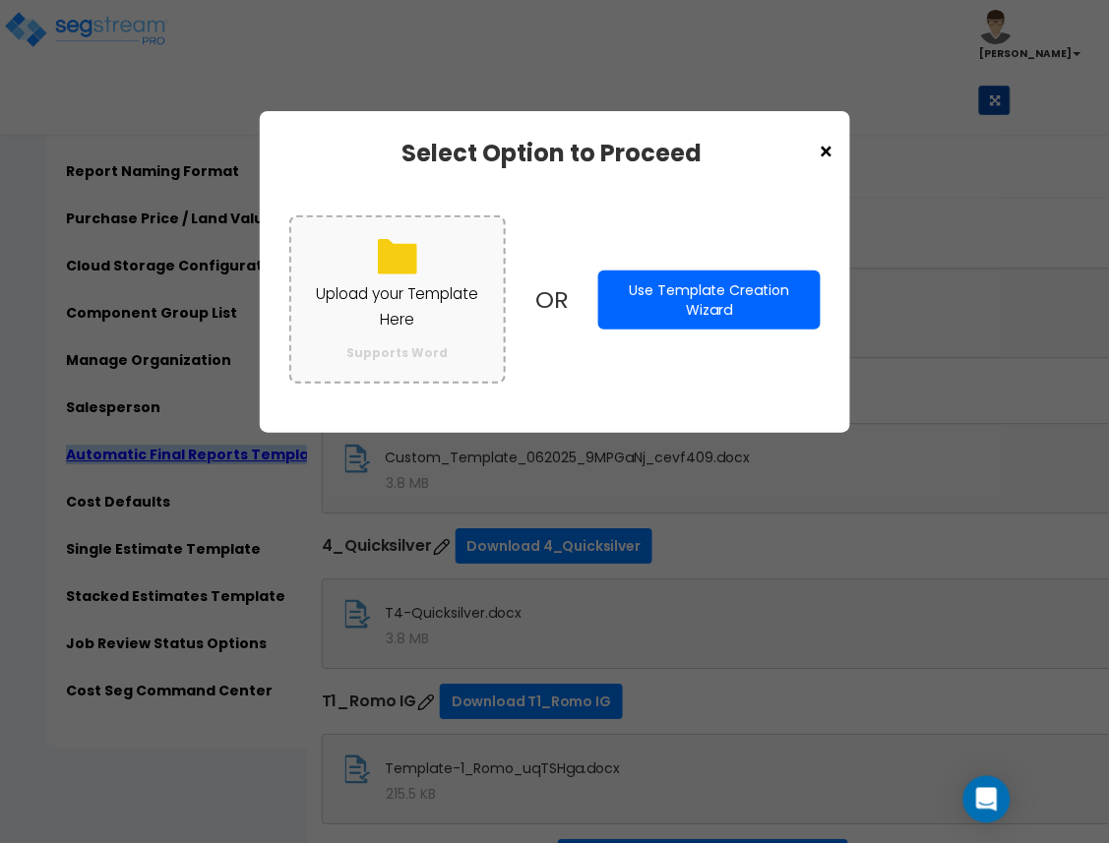
click at [426, 276] on label "Upload your Template Here Supports Word" at bounding box center [397, 299] width 217 height 168
click at [0, 0] on input "Upload your Template Here Supports Word" at bounding box center [0, 0] width 0 height 0
click at [371, 315] on p "Upload your Template Here" at bounding box center [398, 306] width 174 height 51
click at [0, 0] on input "Upload your Template Here Supports Word" at bounding box center [0, 0] width 0 height 0
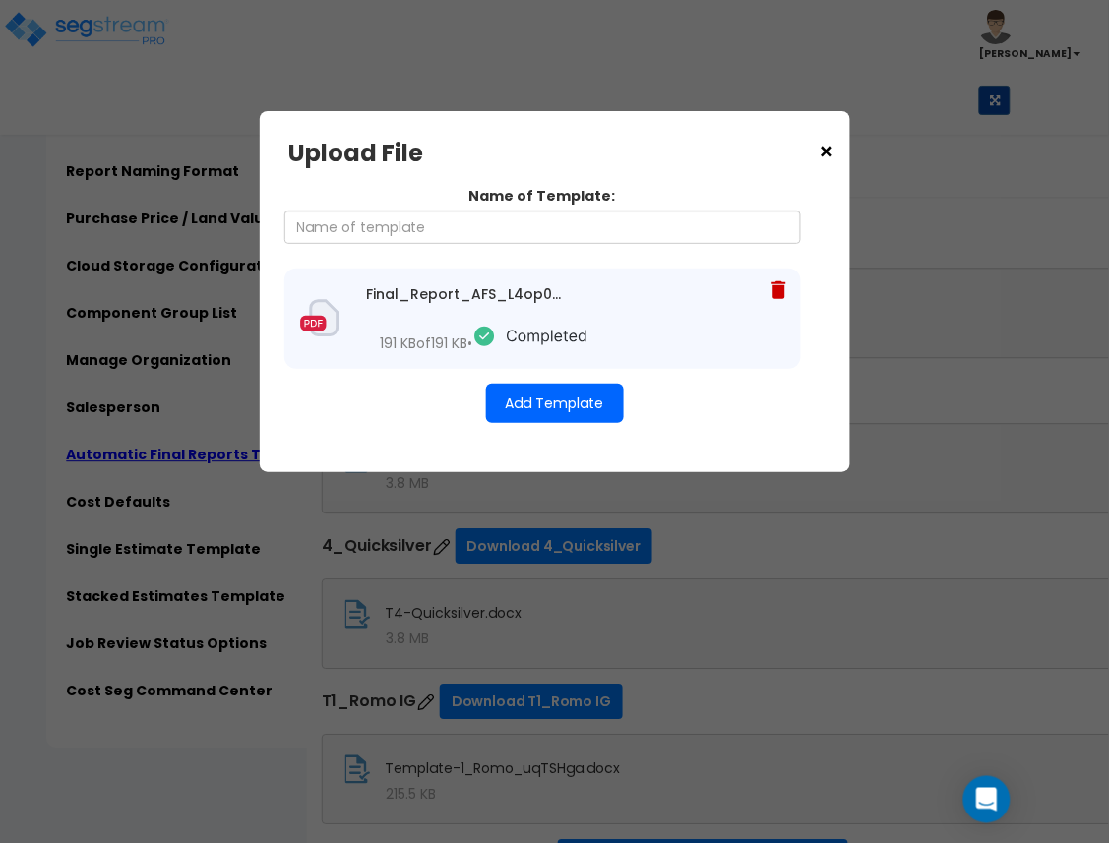
click at [793, 282] on div "Final_Report_AFS_L4op0QZ.docx 191 KB of 191 KB •" at bounding box center [542, 319] width 516 height 100
click at [777, 286] on icon at bounding box center [778, 290] width 14 height 18
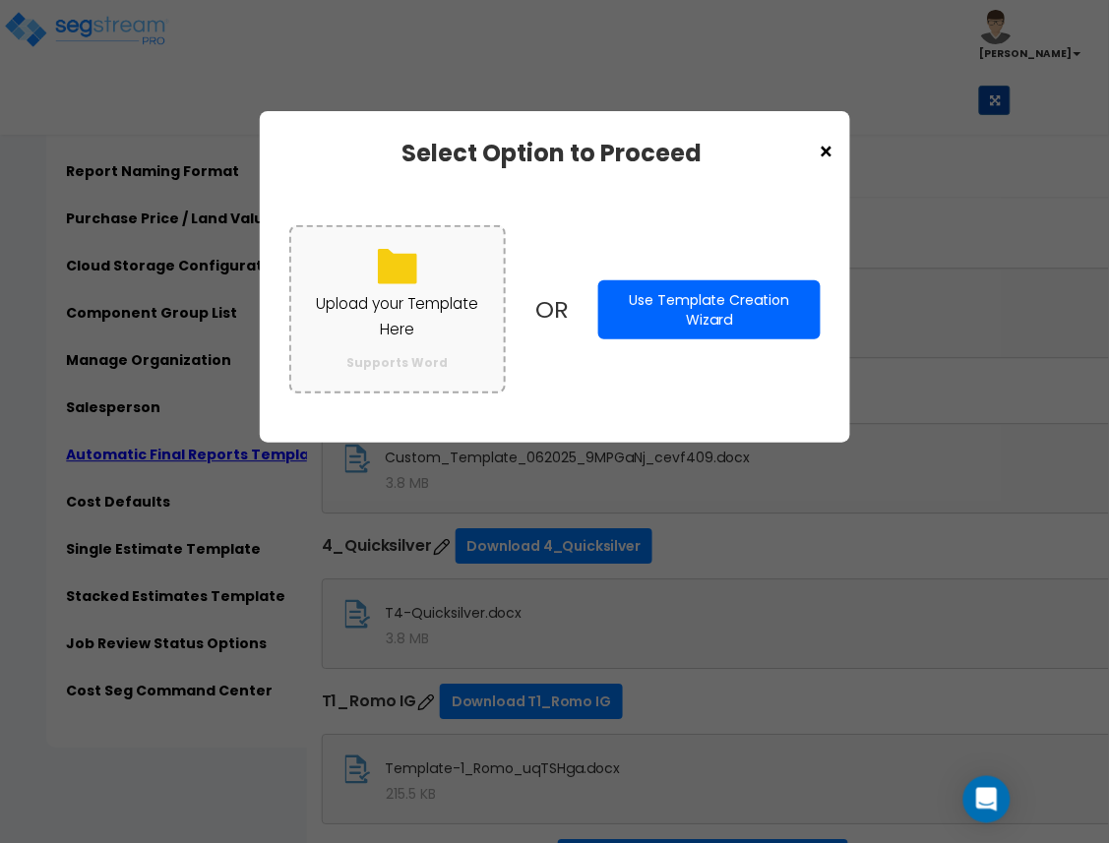
click at [413, 291] on p "Upload your Template Here" at bounding box center [398, 316] width 174 height 51
click at [0, 0] on input "Upload your Template Here Supports Word" at bounding box center [0, 0] width 0 height 0
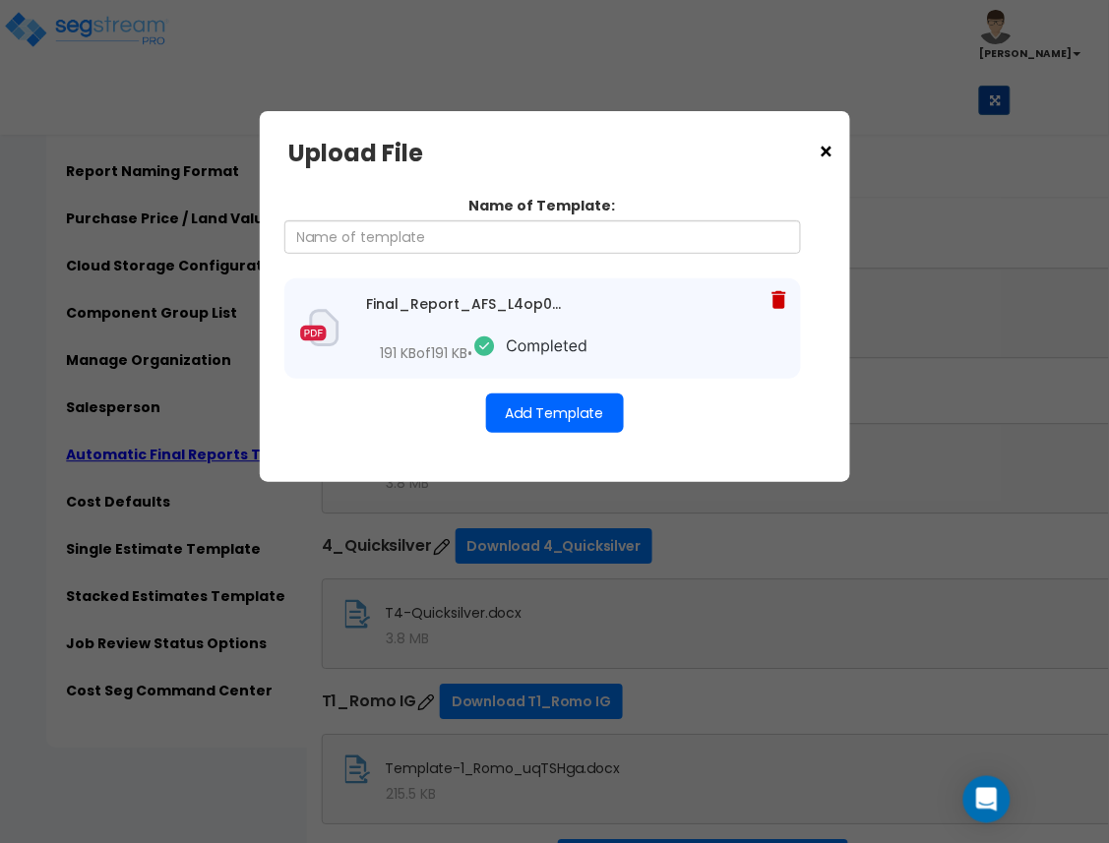
click at [504, 399] on button "Add Template" at bounding box center [555, 412] width 138 height 39
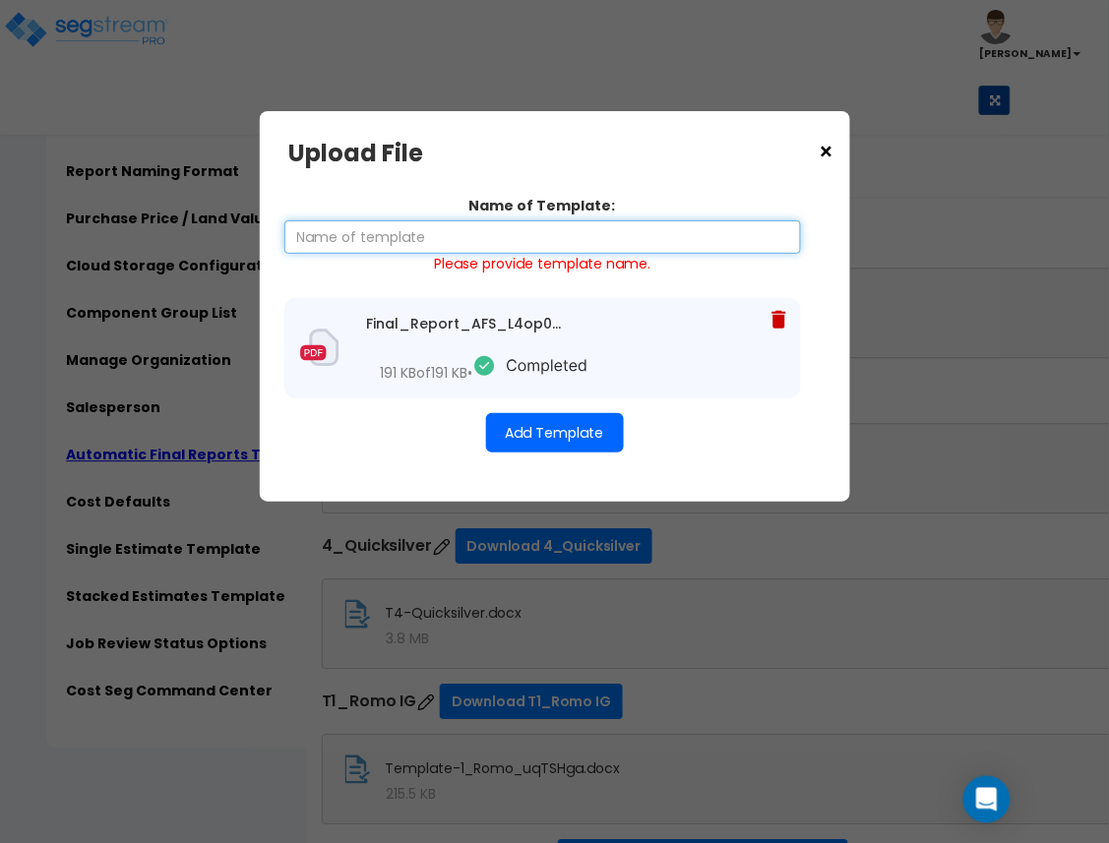
click at [490, 243] on input "Name of Template:" at bounding box center [542, 236] width 516 height 33
type input "Sample"
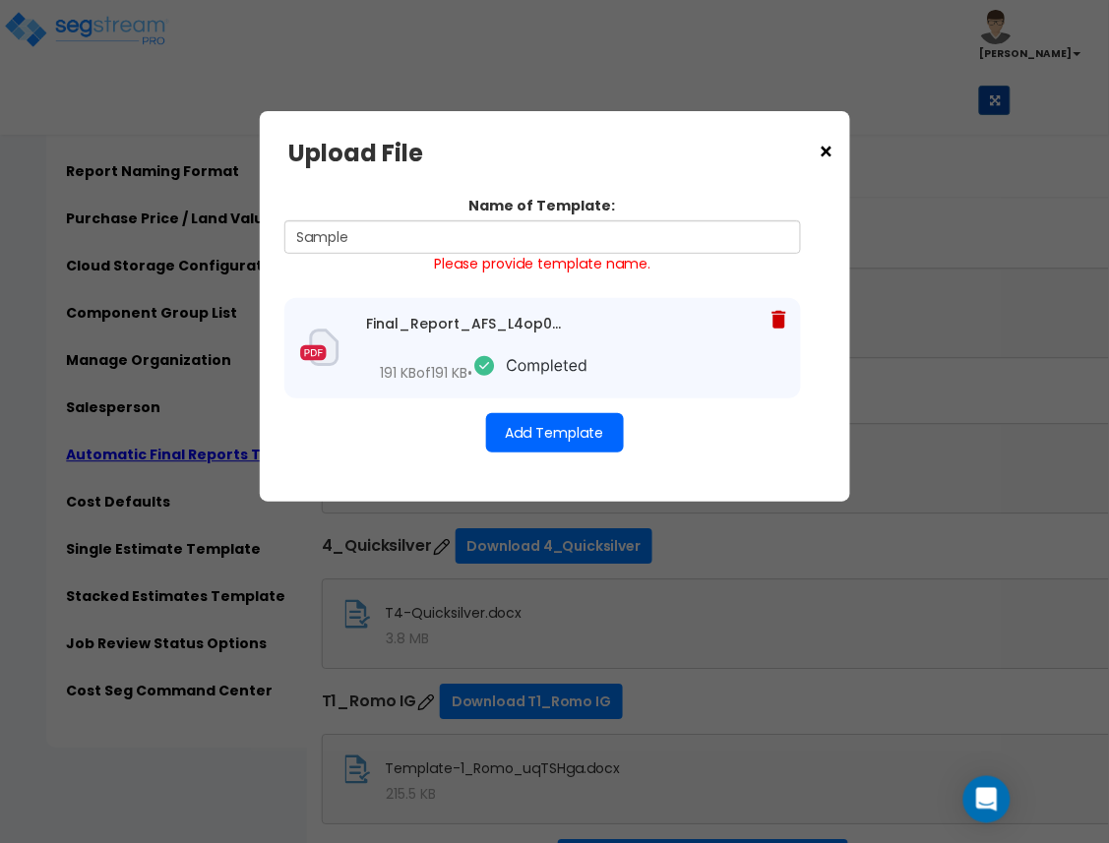
click at [557, 428] on button "Add Template" at bounding box center [555, 432] width 138 height 39
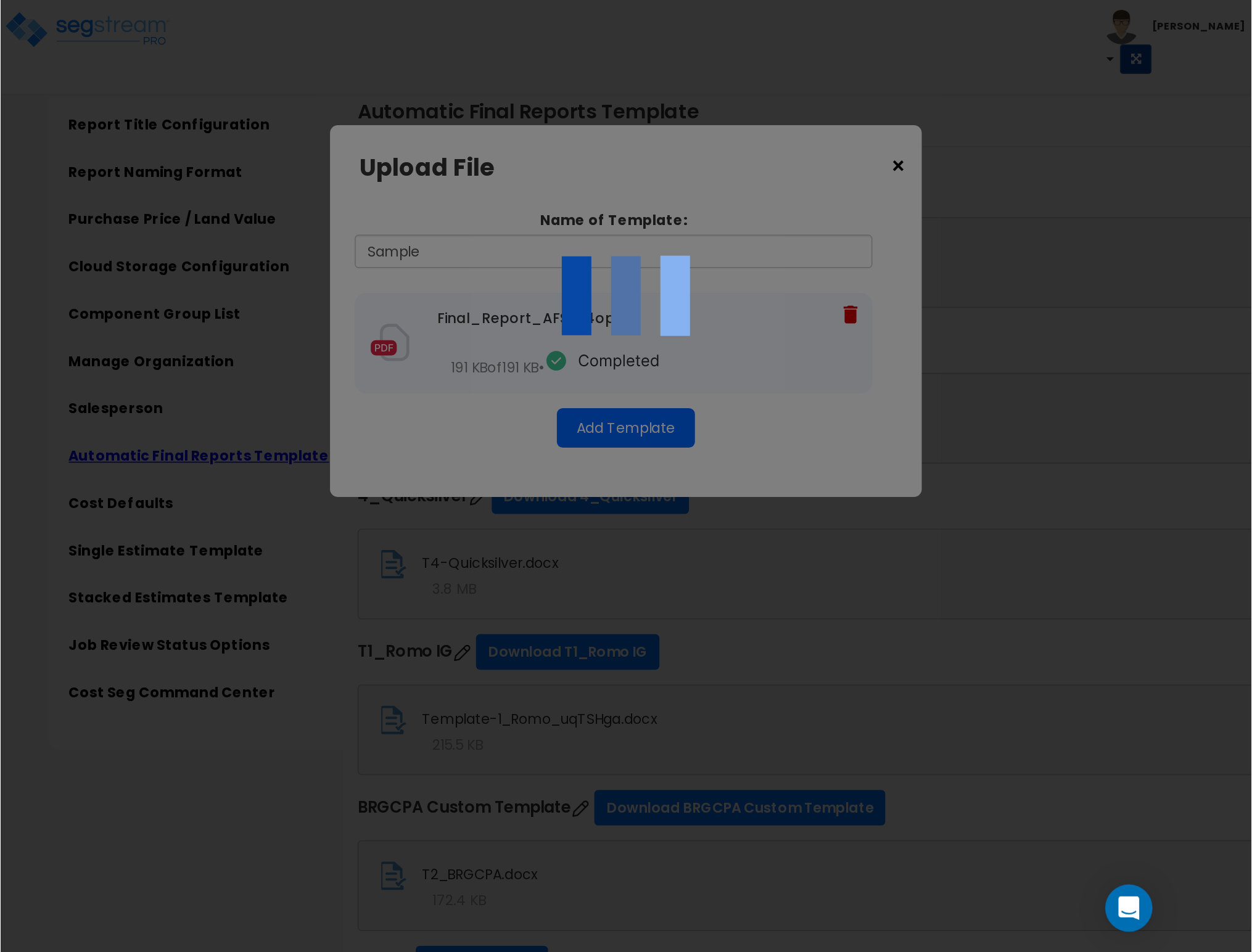
scroll to position [3137, 0]
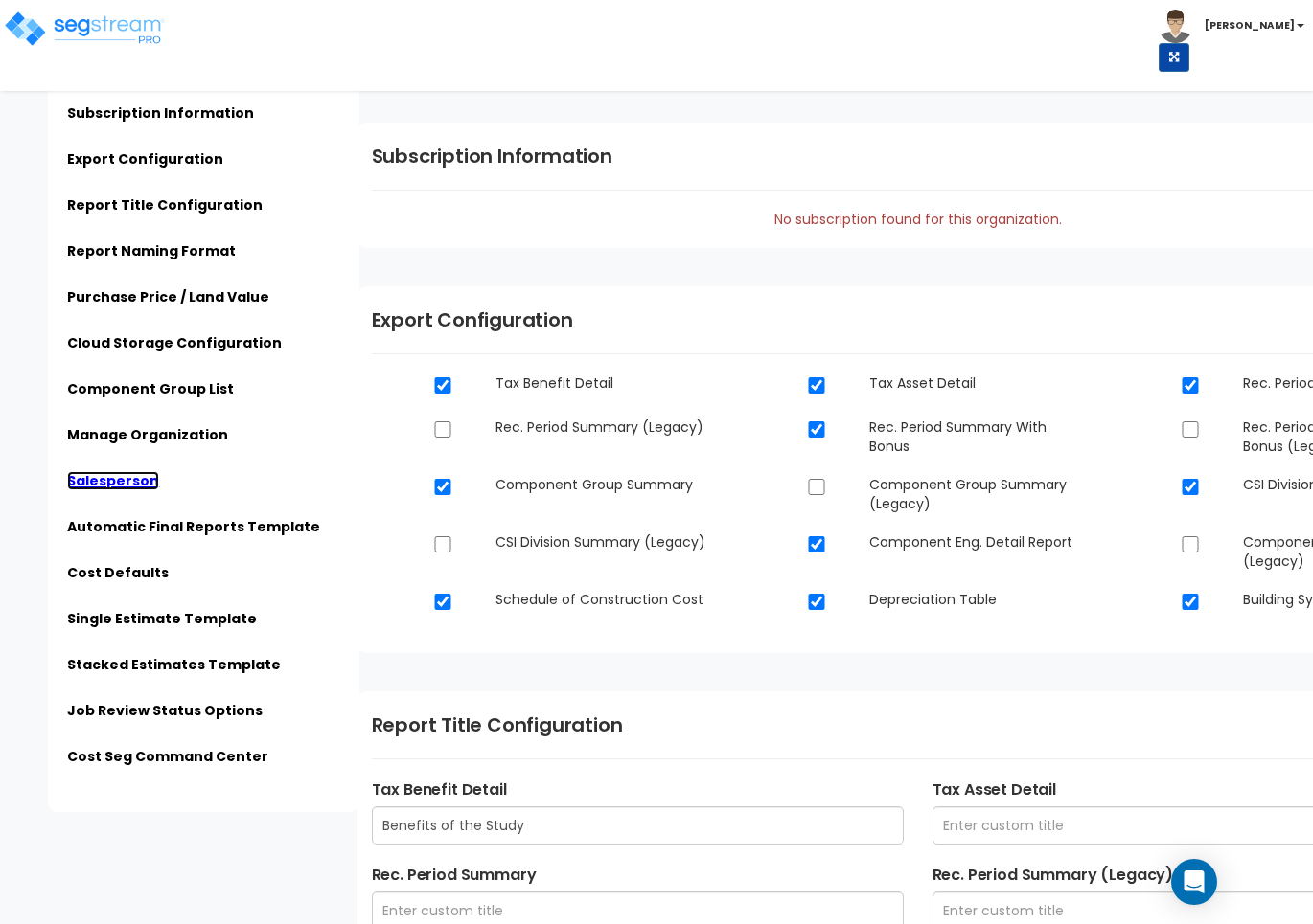
click at [95, 489] on link "Salesperson" at bounding box center [113, 481] width 92 height 19
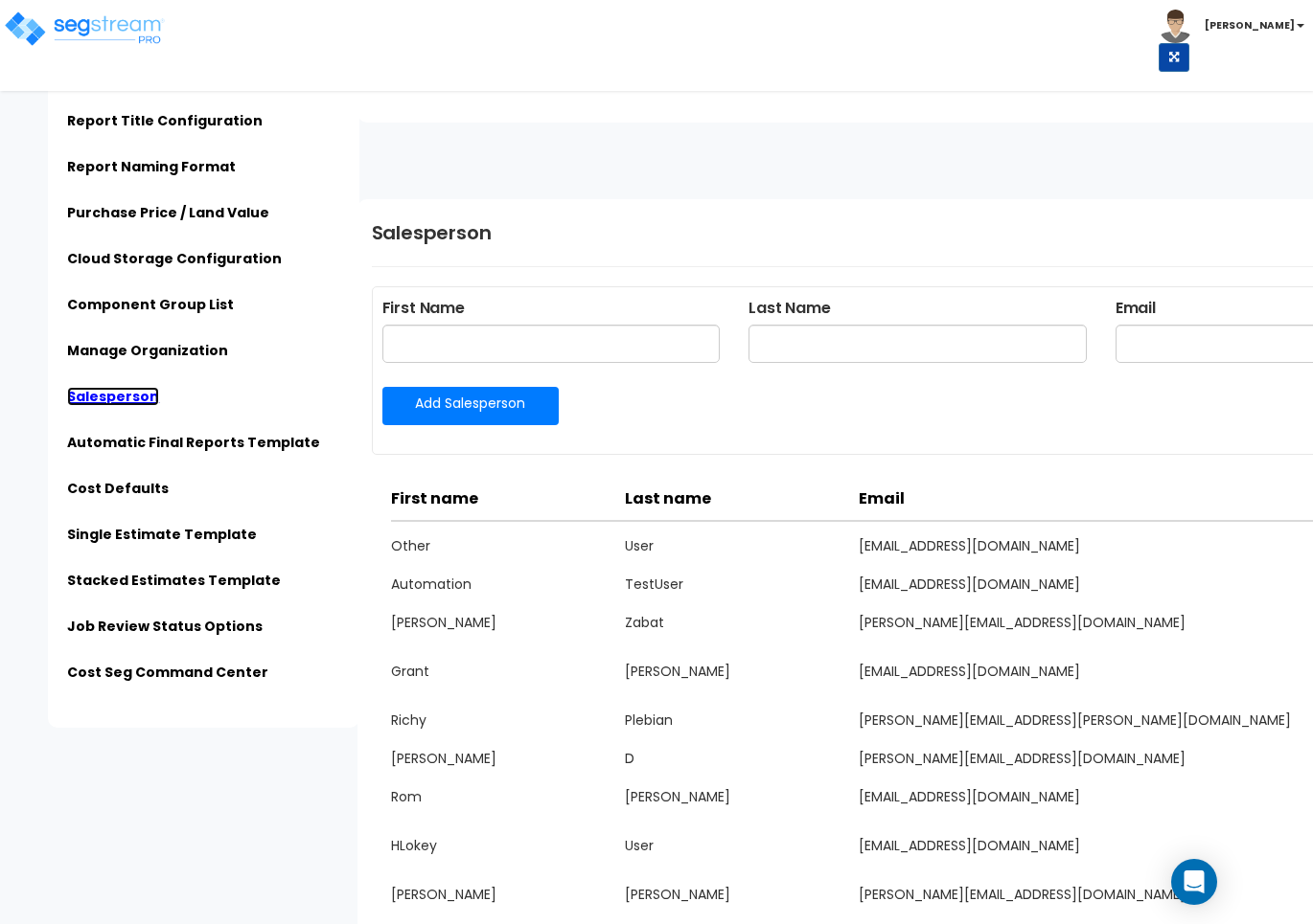
scroll to position [3108, 0]
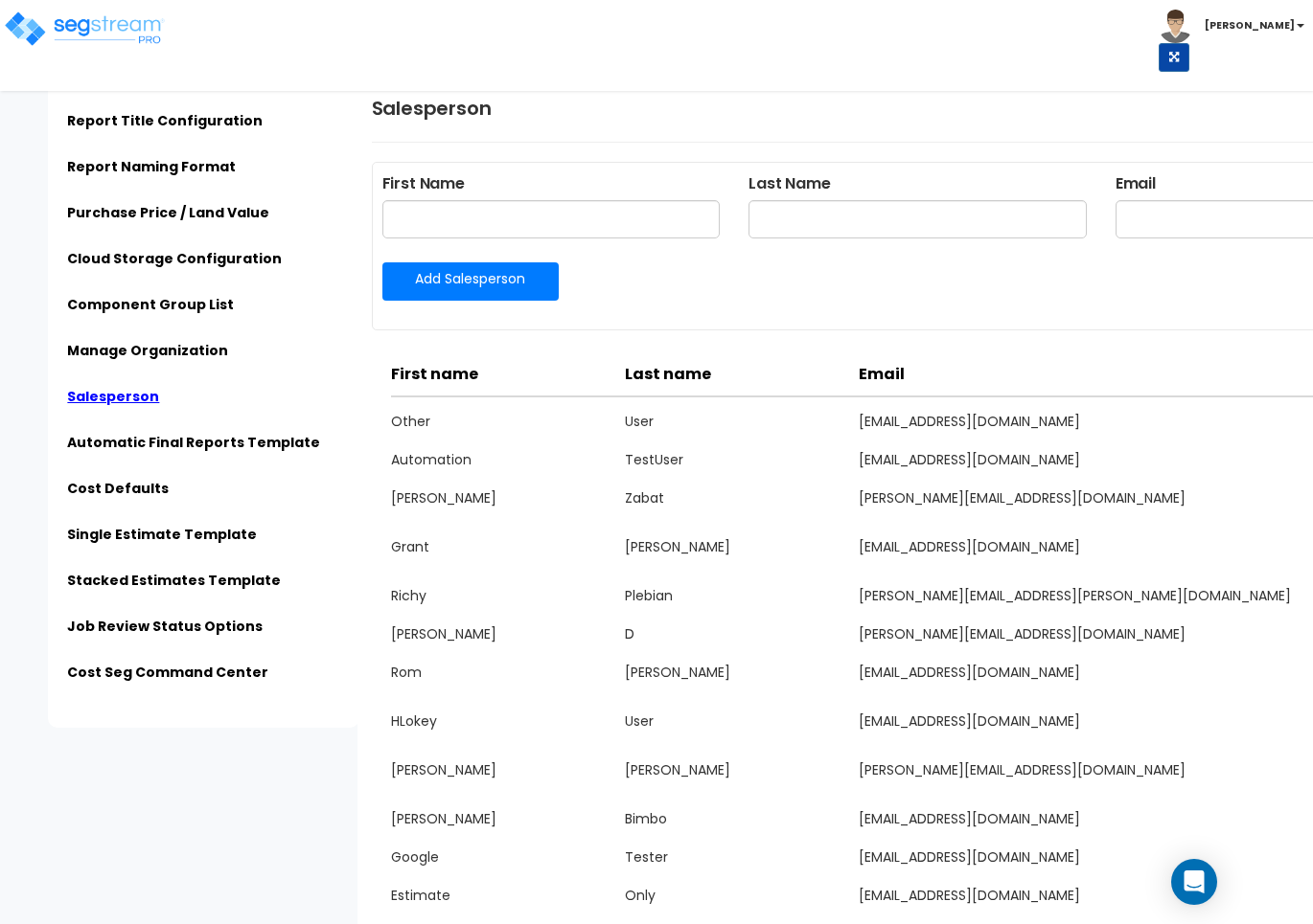
click at [517, 287] on link "Add Salesperson" at bounding box center [470, 281] width 176 height 38
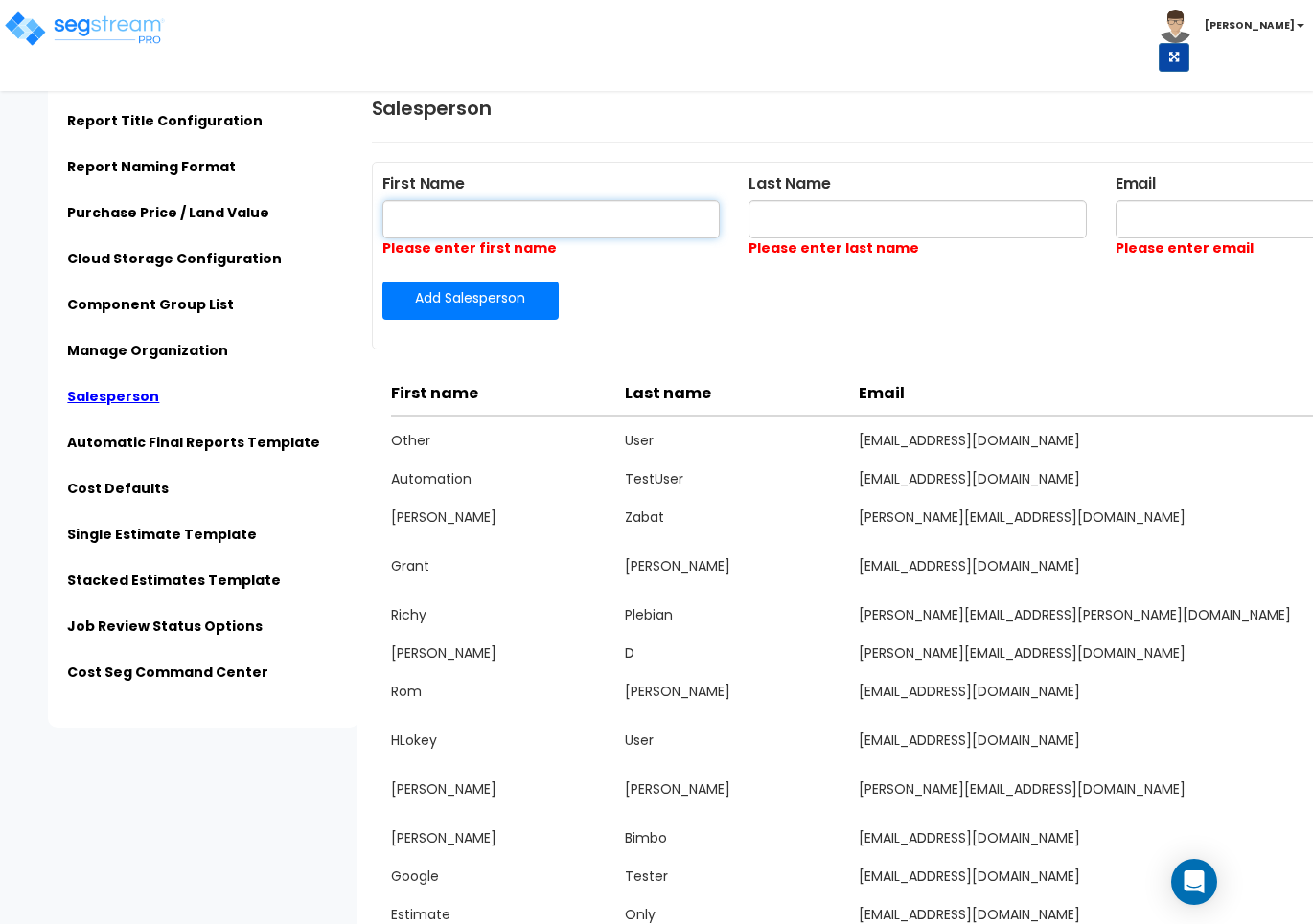
click at [528, 218] on input "text" at bounding box center [551, 219] width 338 height 38
click at [529, 221] on input "Sample" at bounding box center [551, 219] width 338 height 38
type input "Sample"
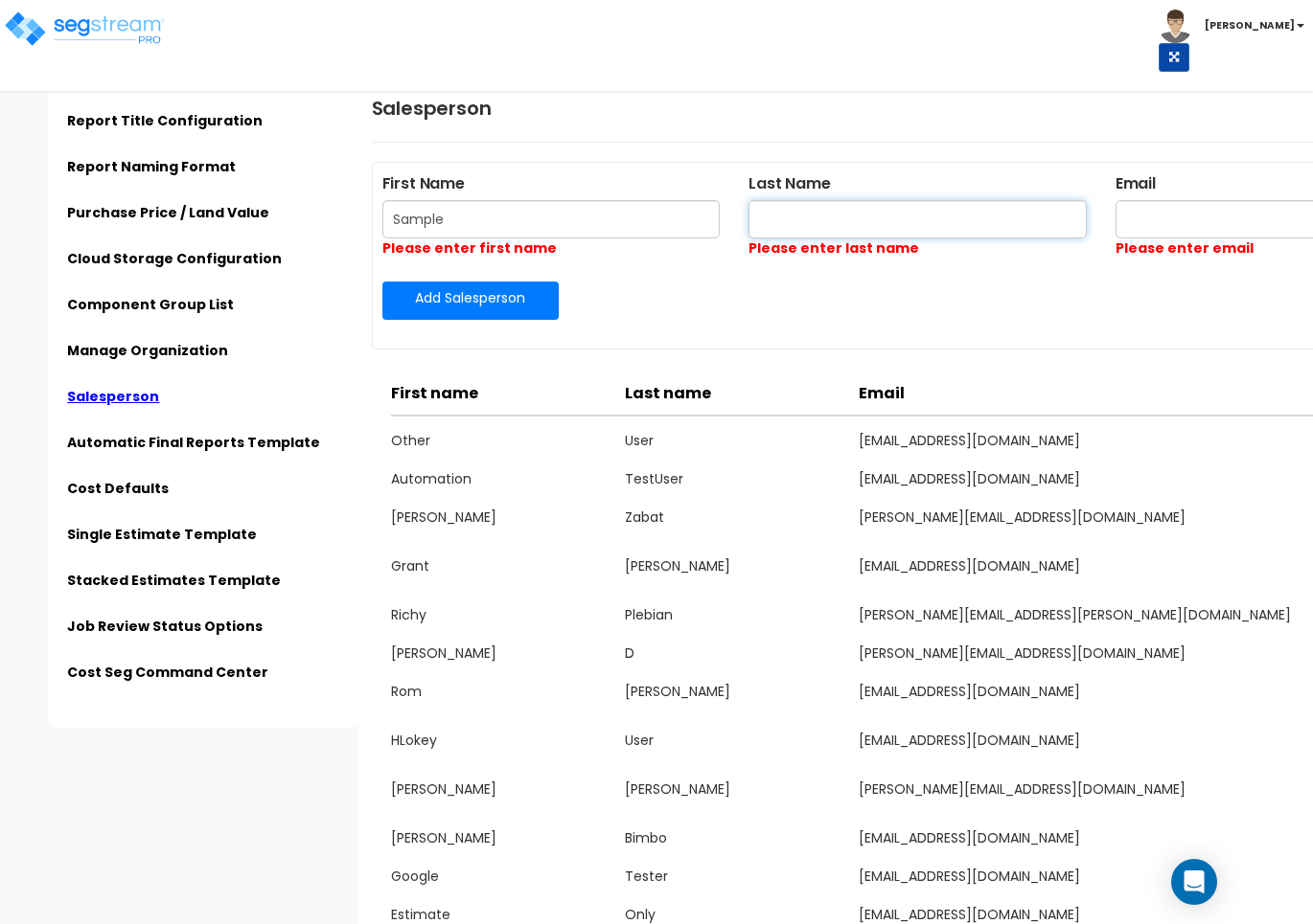
drag, startPoint x: 999, startPoint y: 203, endPoint x: 1011, endPoint y: 206, distance: 12.4
click at [1002, 204] on input "text" at bounding box center [917, 219] width 338 height 38
paste input "Sample"
type input "Sample"
click at [1157, 212] on input "text" at bounding box center [1284, 219] width 338 height 38
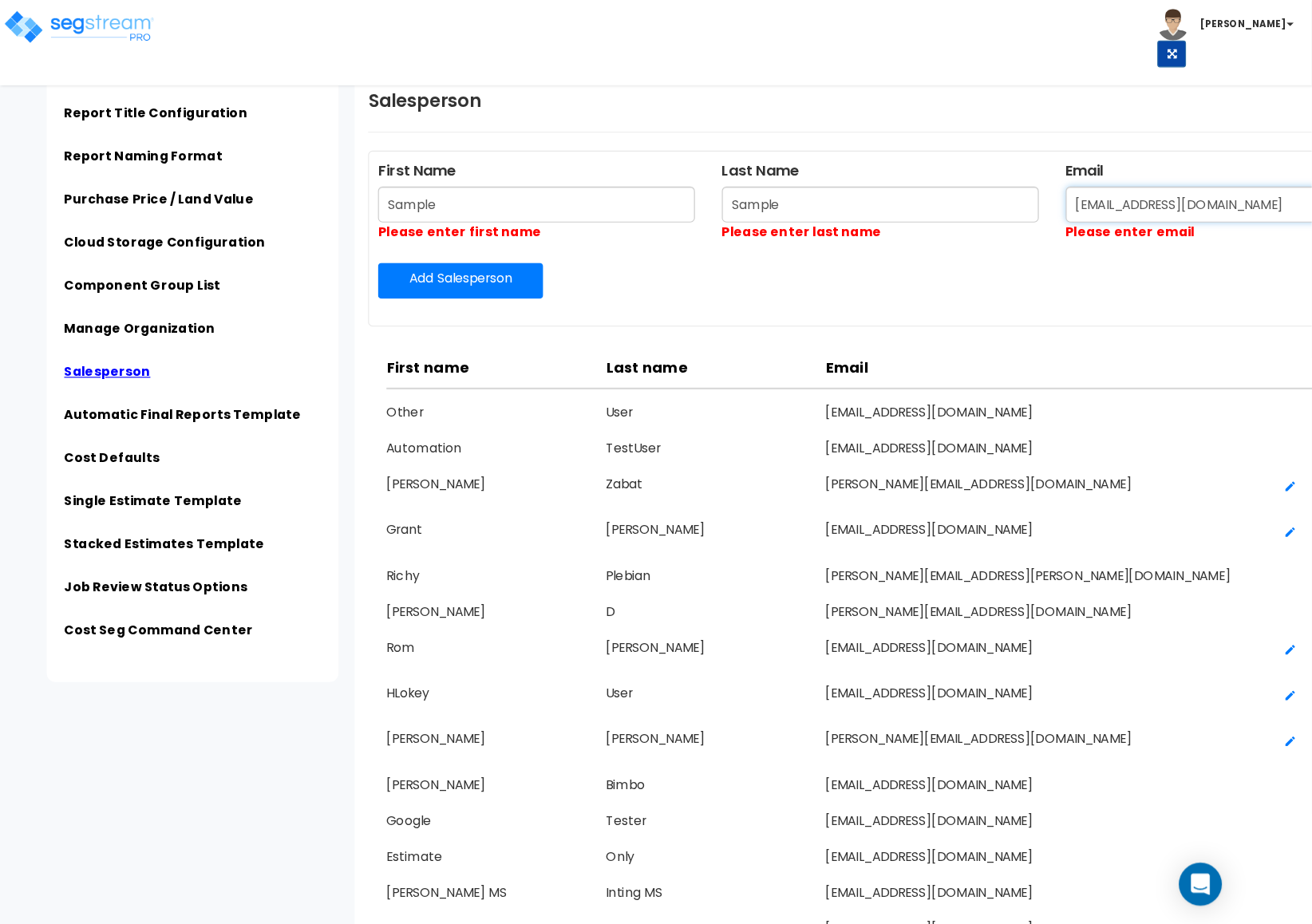
scroll to position [2590, 0]
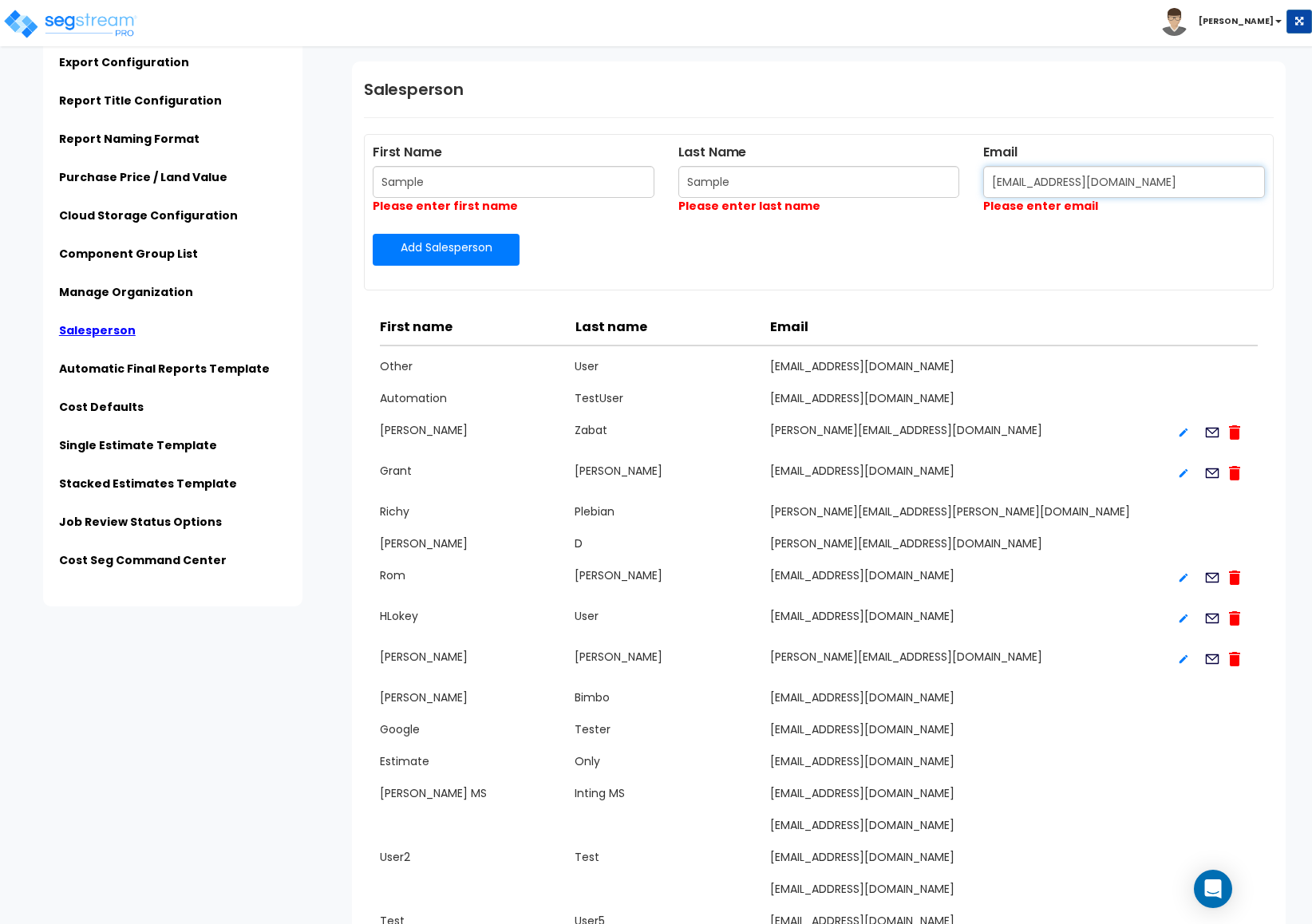
type input "[EMAIL_ADDRESS][DOMAIN_NAME]"
click at [474, 264] on link "Add Salesperson" at bounding box center [445, 249] width 147 height 32
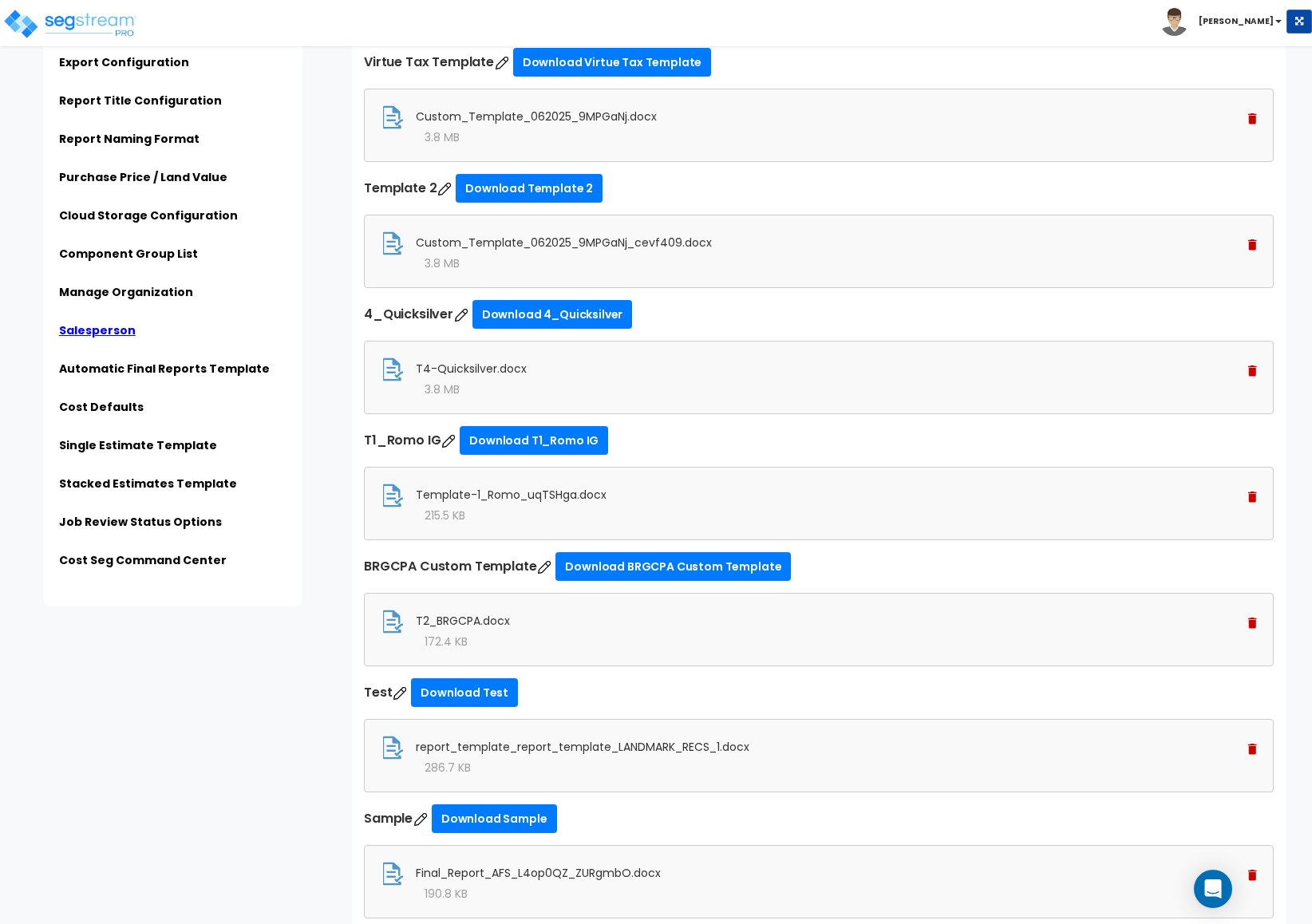
scroll to position [3907, 0]
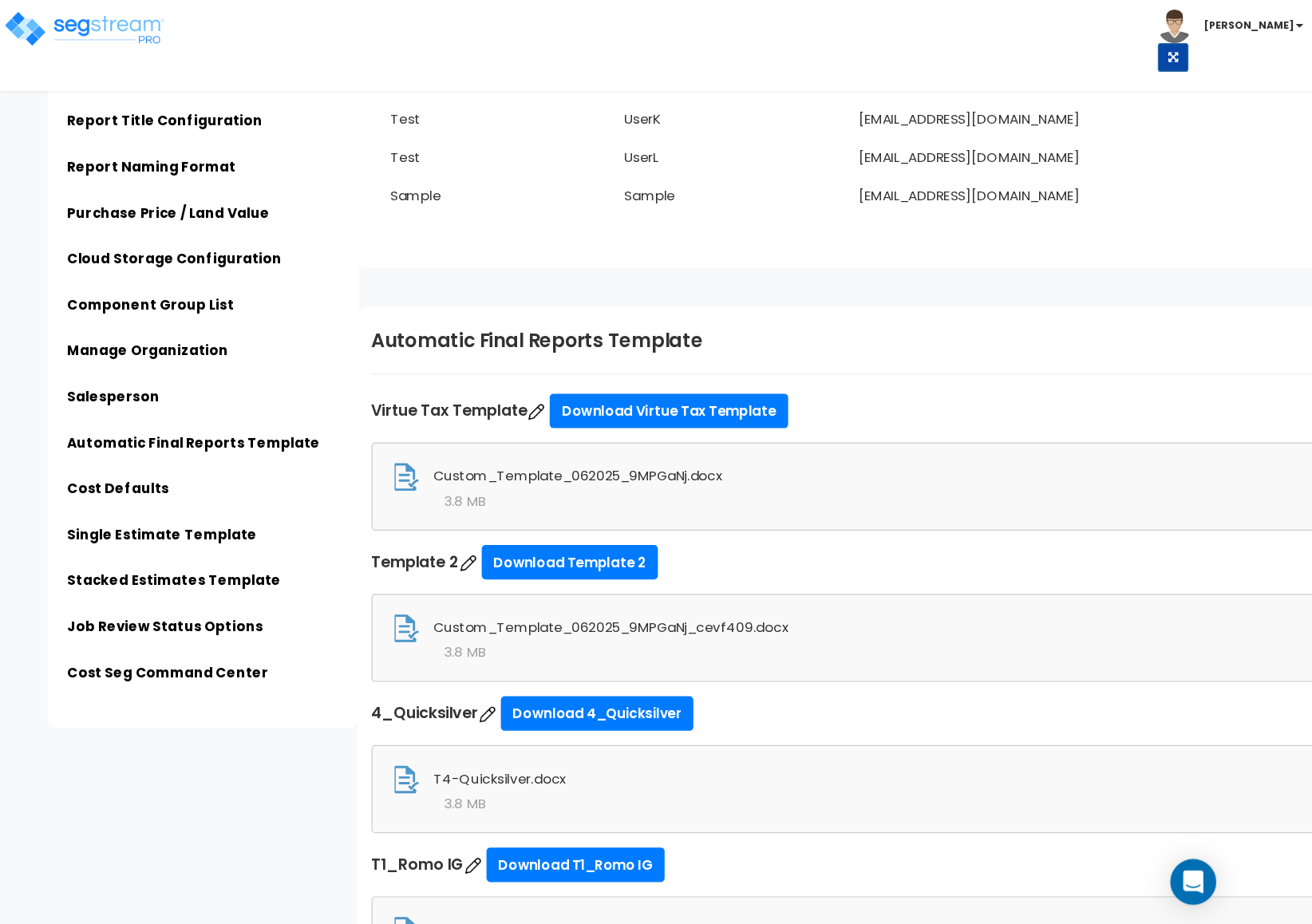
scroll to position [3874, 0]
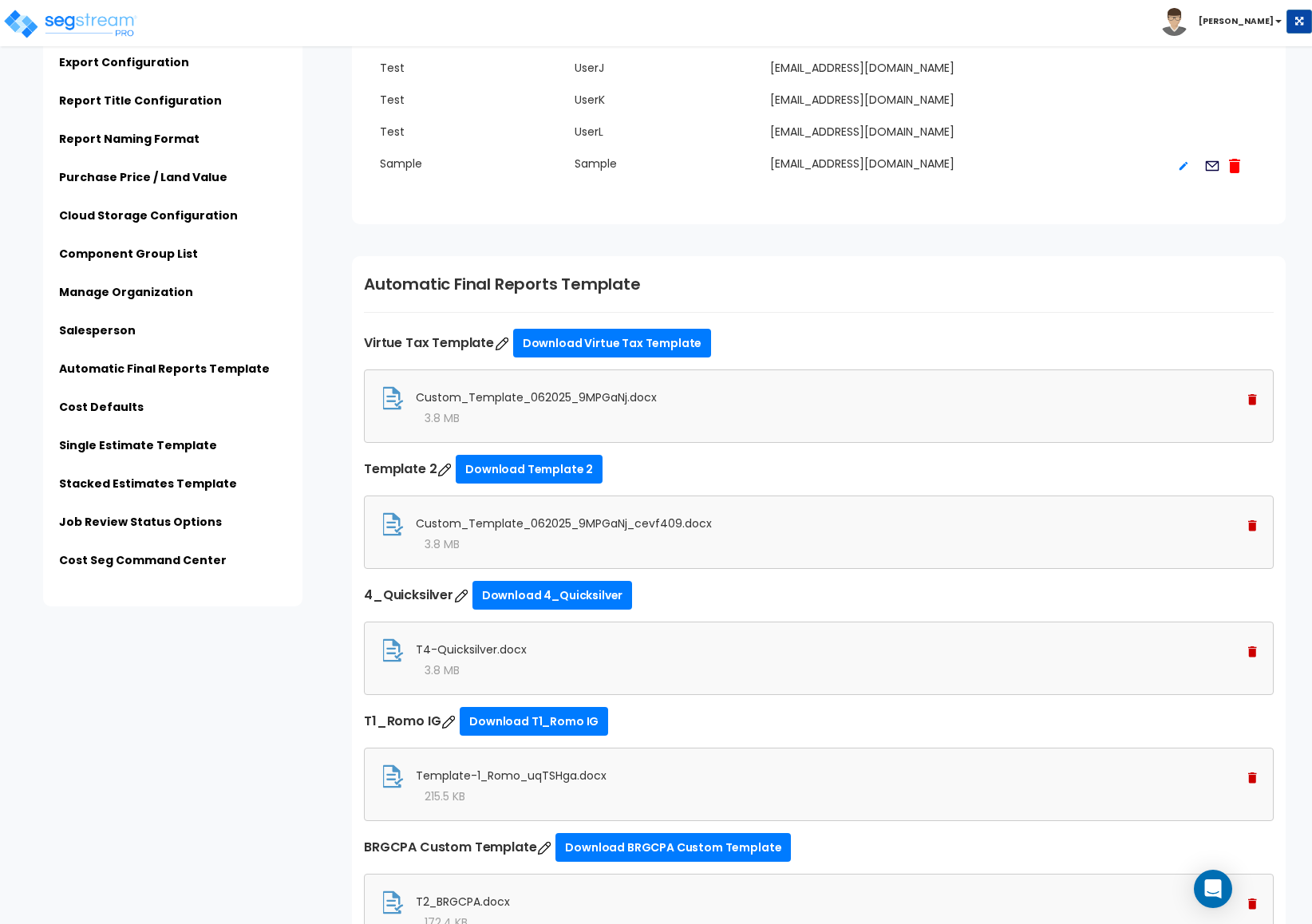
click at [1210, 170] on icon at bounding box center [1212, 166] width 18 height 21
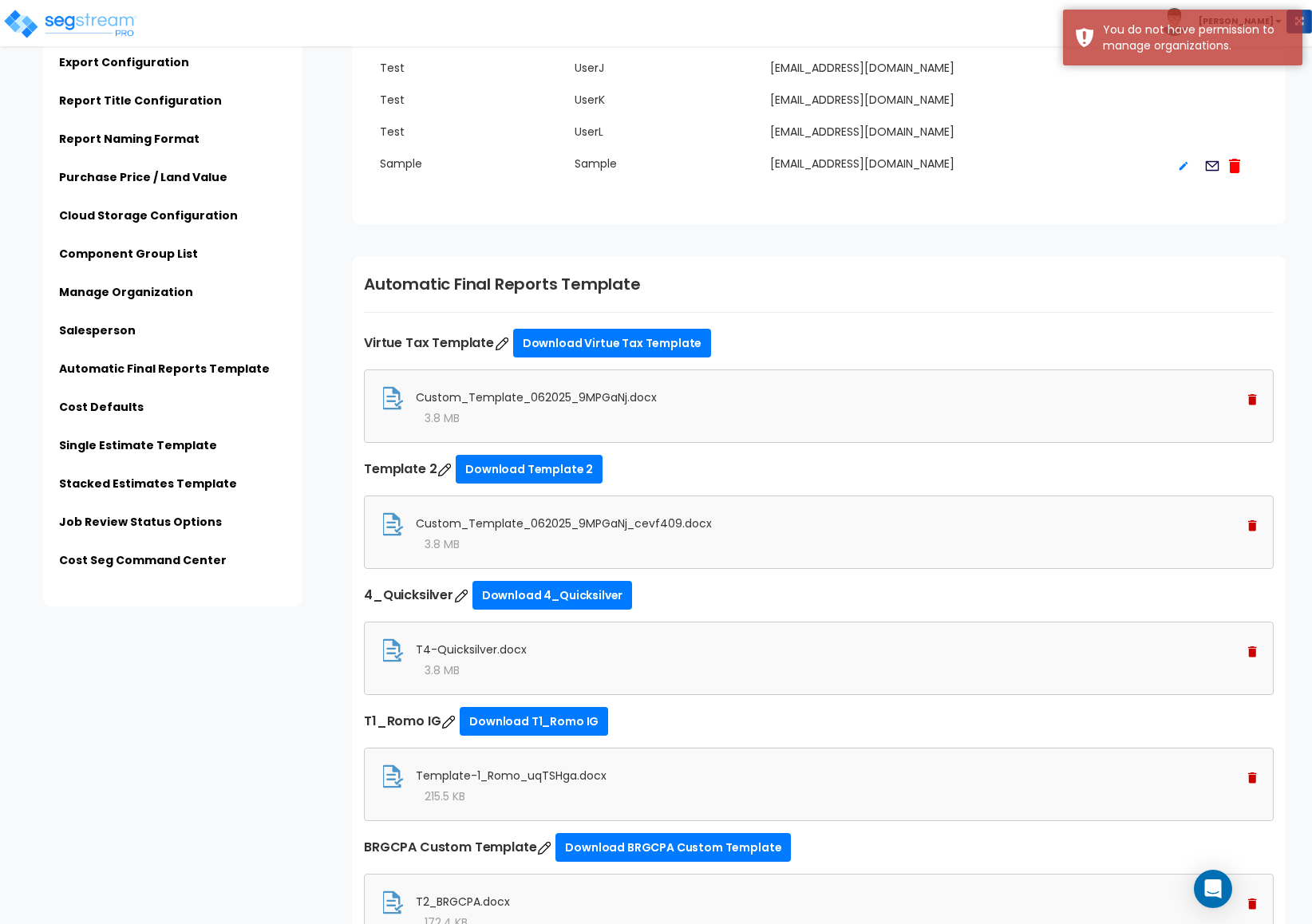
click at [1181, 170] on icon at bounding box center [1184, 166] width 9 height 9
type input "Sample"
type input "[EMAIL_ADDRESS][DOMAIN_NAME]"
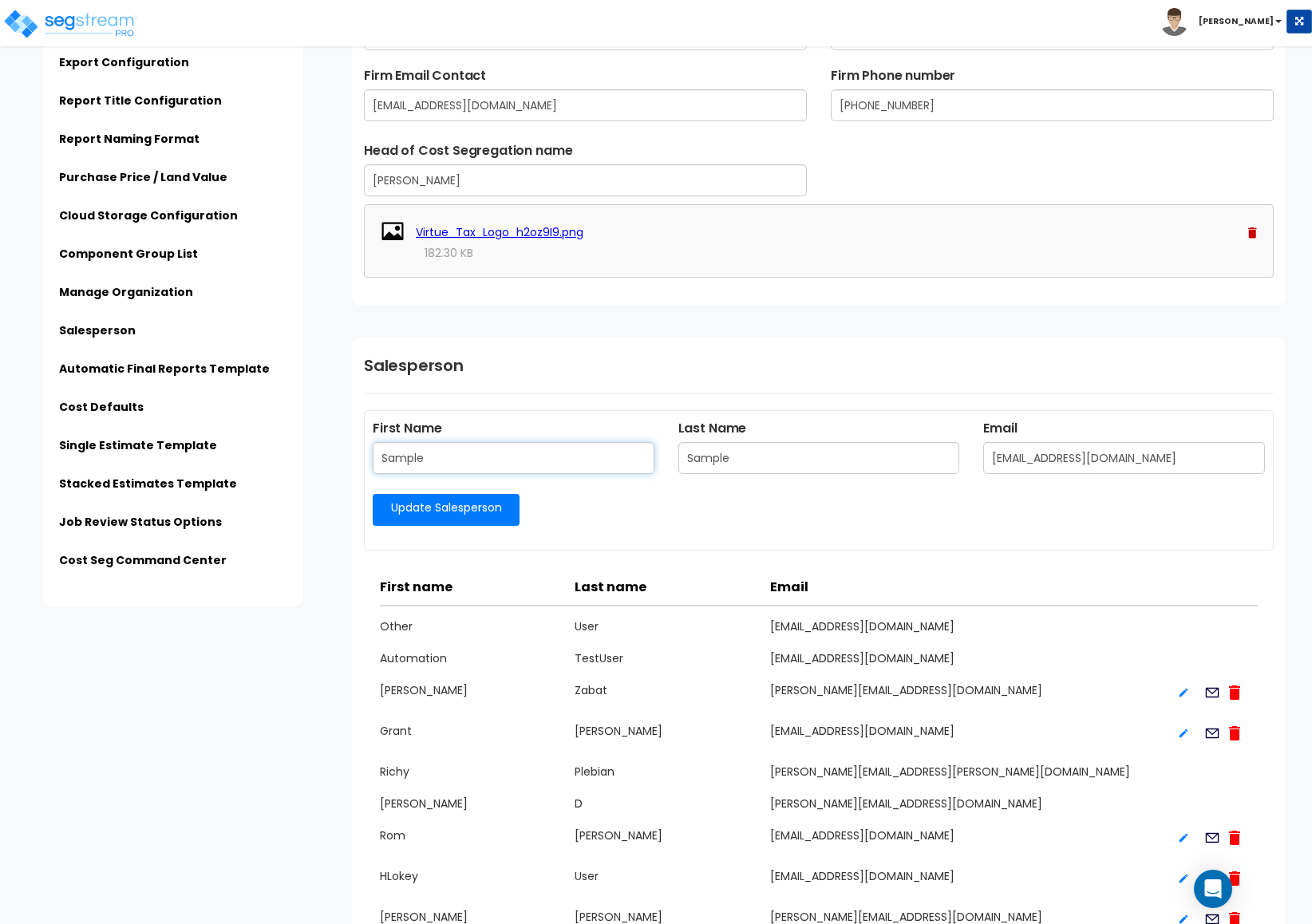
scroll to position [2522, 0]
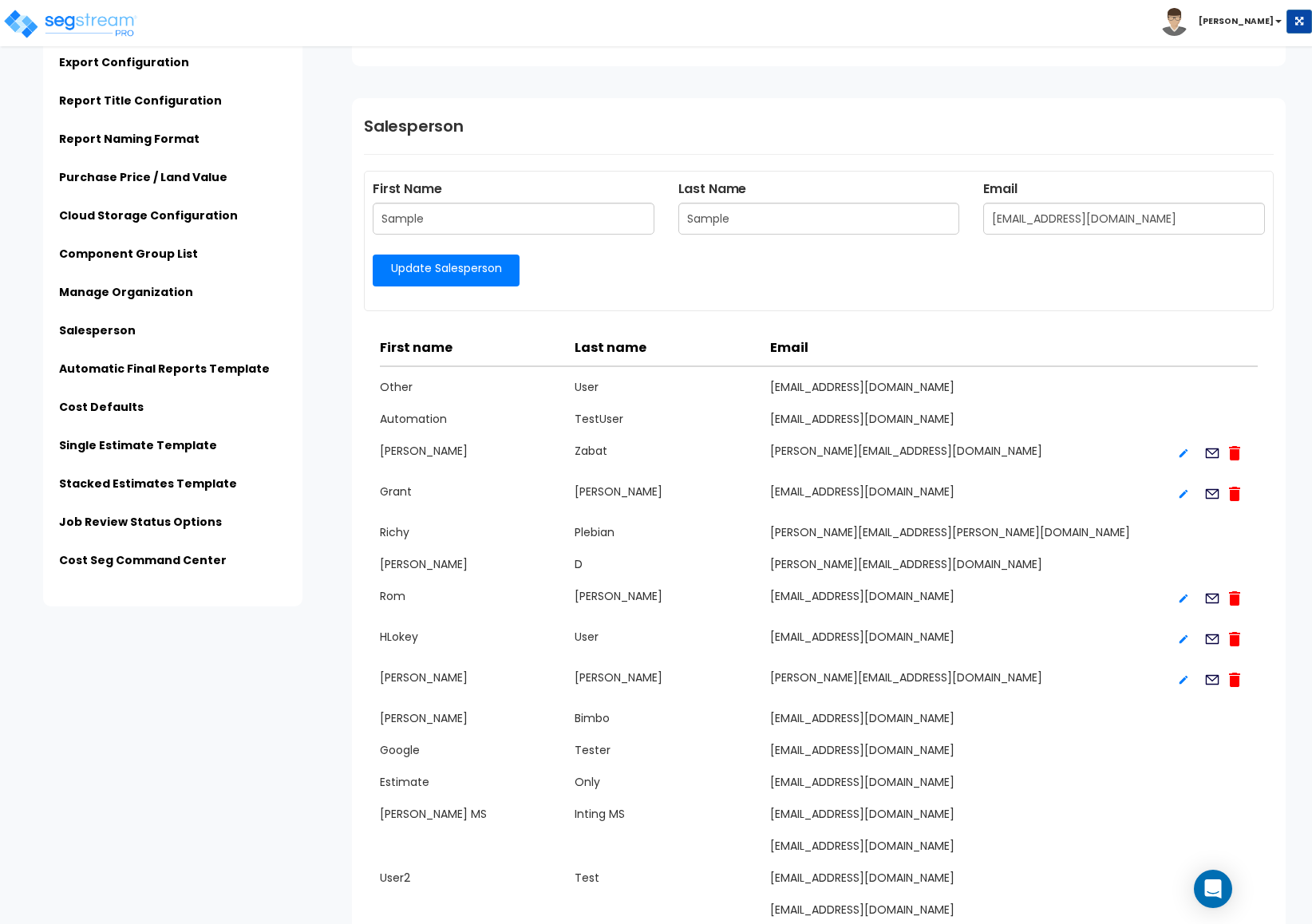
click at [488, 275] on link "Update Salesperson" at bounding box center [445, 270] width 147 height 32
